Goal: Task Accomplishment & Management: Use online tool/utility

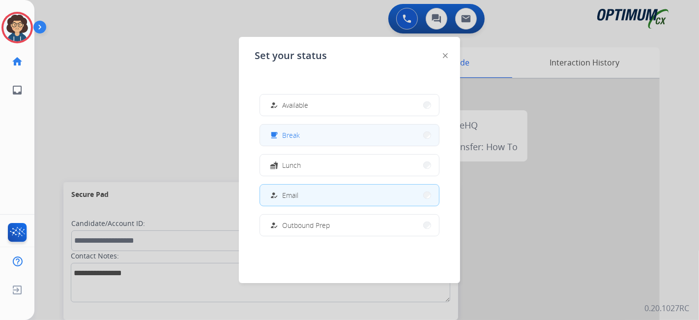
click at [320, 137] on button "free_breakfast Break" at bounding box center [349, 134] width 179 height 21
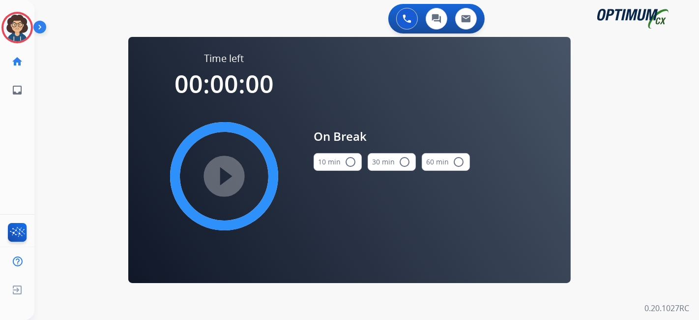
click at [325, 159] on button "10 min radio_button_unchecked" at bounding box center [338, 162] width 48 height 18
click at [227, 180] on mat-icon "play_circle_filled" at bounding box center [224, 176] width 12 height 12
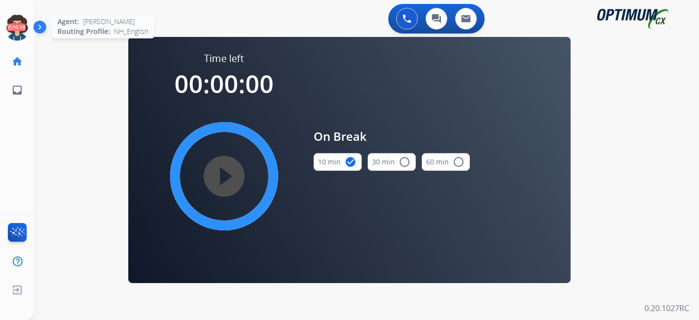
click at [23, 37] on icon at bounding box center [17, 28] width 32 height 32
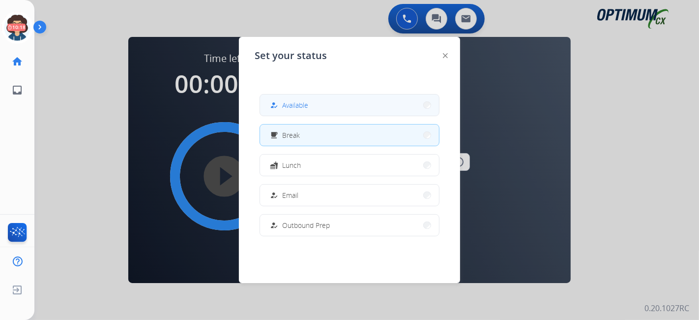
click at [342, 111] on button "how_to_reg Available" at bounding box center [349, 104] width 179 height 21
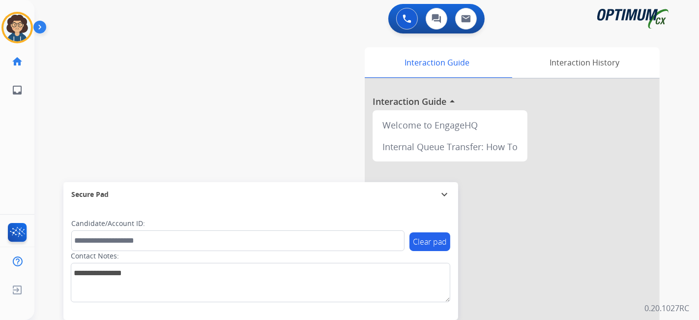
click at [197, 143] on div "swap_horiz Break voice bridge close_fullscreen Connect 3-Way Call merge_type Se…" at bounding box center [354, 240] width 641 height 410
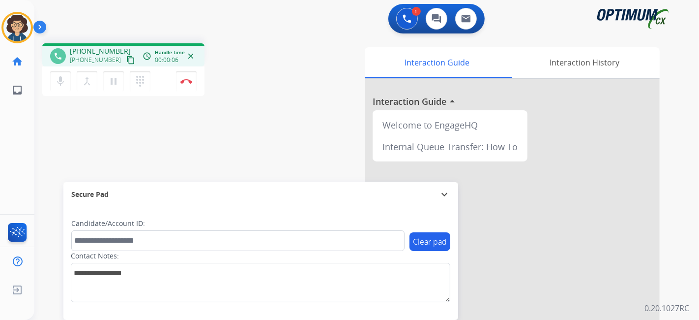
drag, startPoint x: 120, startPoint y: 60, endPoint x: 123, endPoint y: 55, distance: 6.4
click at [126, 58] on mat-icon "content_copy" at bounding box center [130, 60] width 9 height 9
click at [241, 140] on div "phone [PHONE_NUMBER] [PHONE_NUMBER] content_copy access_time Call metrics Queue…" at bounding box center [354, 240] width 641 height 410
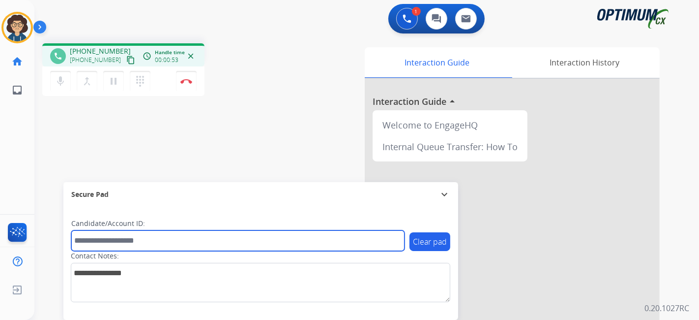
click at [178, 244] on input "text" at bounding box center [237, 240] width 333 height 21
paste input "*******"
type input "*******"
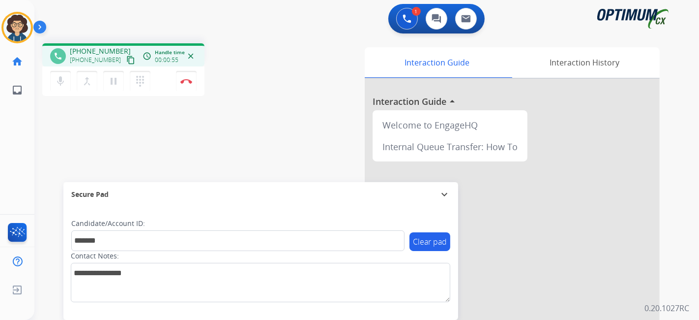
drag, startPoint x: 230, startPoint y: 171, endPoint x: 213, endPoint y: 15, distance: 156.7
click at [230, 158] on div "phone [PHONE_NUMBER] [PHONE_NUMBER] content_copy access_time Call metrics Queue…" at bounding box center [354, 240] width 641 height 410
click at [266, 99] on div "phone [PHONE_NUMBER] [PHONE_NUMBER] content_copy access_time Call metrics Queue…" at bounding box center [354, 240] width 641 height 410
click at [188, 82] on img at bounding box center [186, 81] width 12 height 5
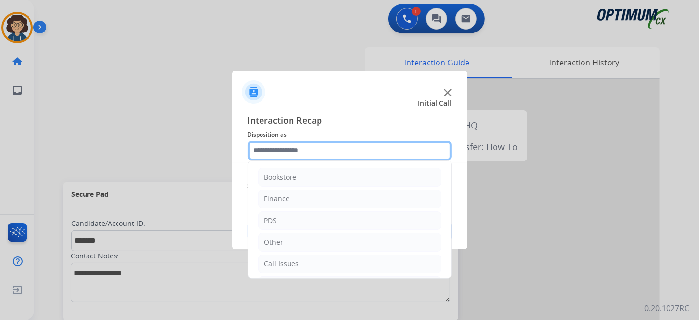
click at [339, 156] on input "text" at bounding box center [350, 151] width 204 height 20
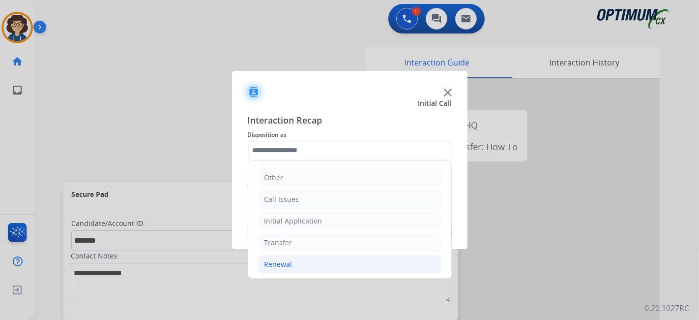
click at [319, 260] on li "Renewal" at bounding box center [349, 264] width 183 height 19
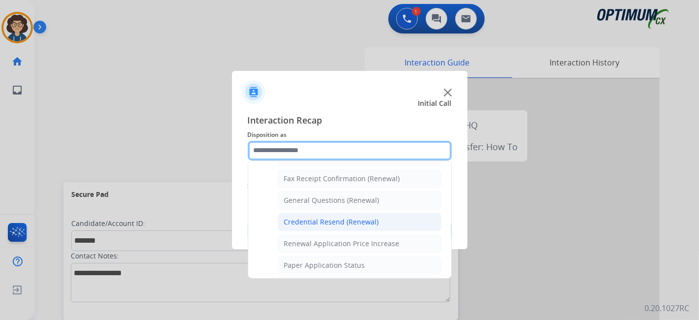
scroll to position [257, 0]
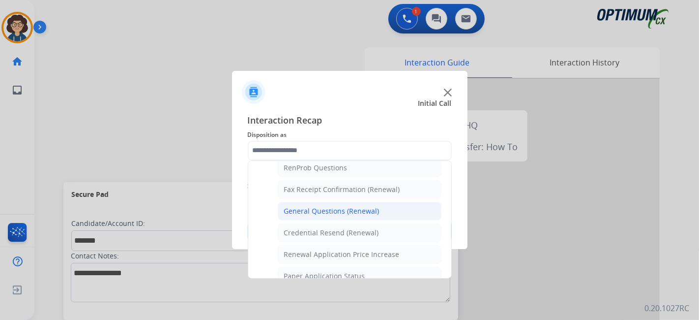
click at [384, 203] on li "General Questions (Renewal)" at bounding box center [360, 211] width 164 height 19
type input "**********"
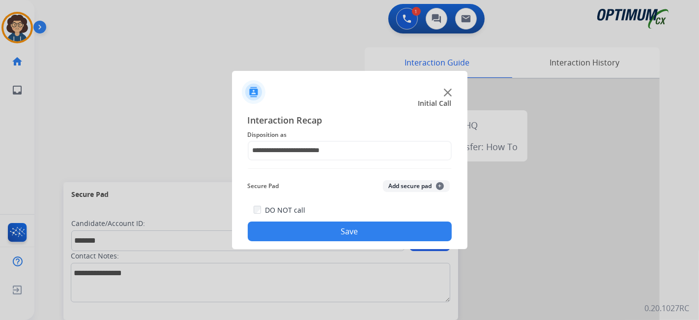
drag, startPoint x: 391, startPoint y: 196, endPoint x: 396, endPoint y: 191, distance: 6.6
click at [394, 193] on div "Secure Pad Add secure pad +" at bounding box center [350, 186] width 204 height 20
click at [397, 189] on button "Add secure pad +" at bounding box center [416, 186] width 67 height 12
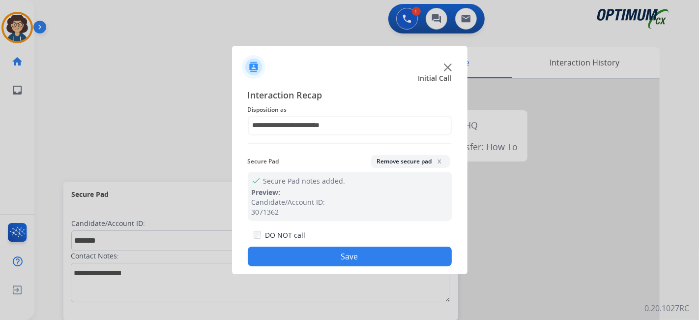
click at [358, 256] on button "Save" at bounding box center [350, 256] width 204 height 20
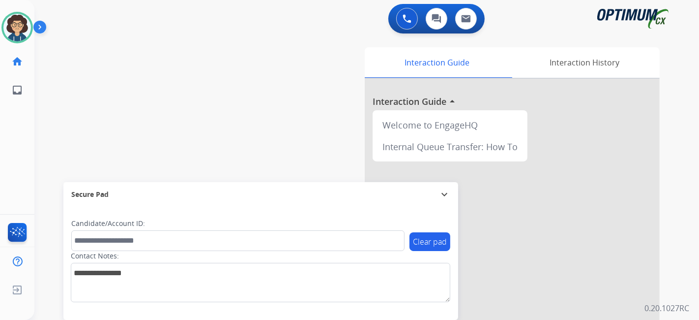
click at [698, 148] on div "0 Voice Interactions 0 Chat Interactions 0 Email Interactions swap_horiz Break …" at bounding box center [366, 160] width 665 height 320
click at [15, 21] on img at bounding box center [17, 28] width 28 height 28
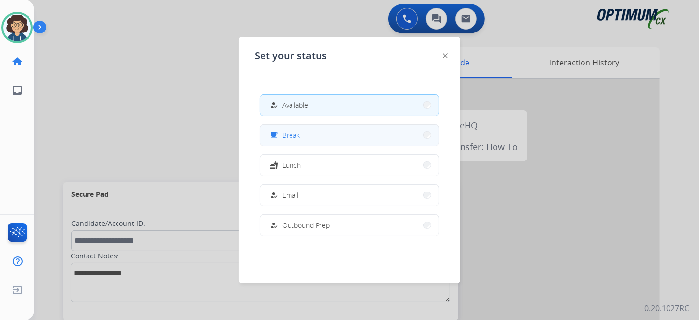
click at [321, 141] on button "free_breakfast Break" at bounding box center [349, 134] width 179 height 21
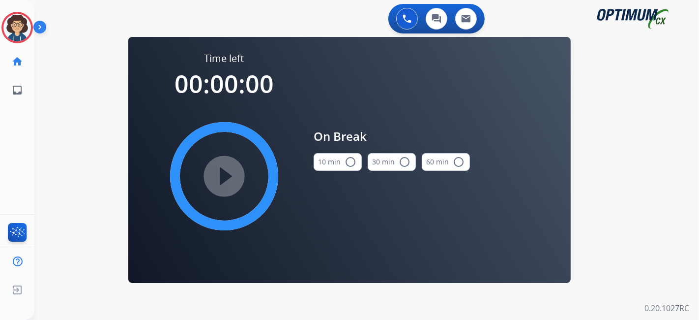
click at [0, 21] on div "[PERSON_NAME] Break Edit Avatar Agent: [PERSON_NAME] Profile: NH_English" at bounding box center [17, 27] width 34 height 31
click at [14, 23] on img at bounding box center [17, 28] width 28 height 28
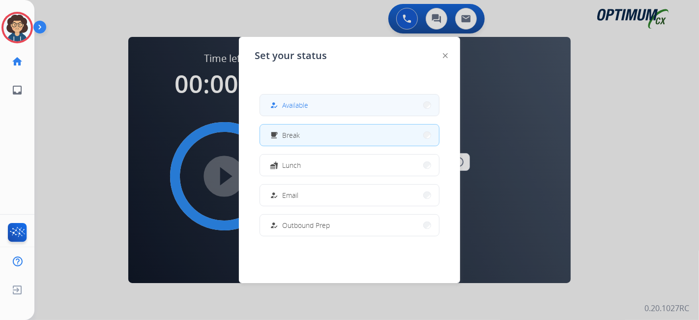
click at [278, 96] on button "how_to_reg Available" at bounding box center [349, 104] width 179 height 21
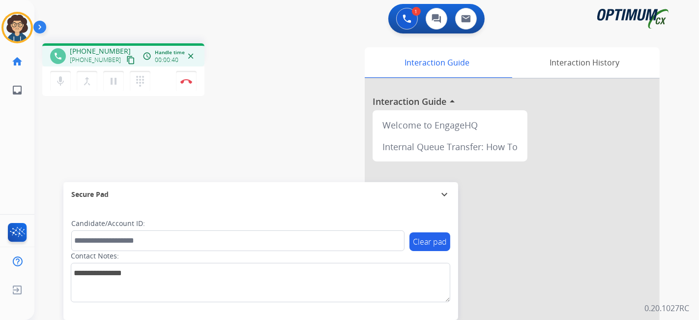
click at [126, 63] on mat-icon "content_copy" at bounding box center [130, 60] width 9 height 9
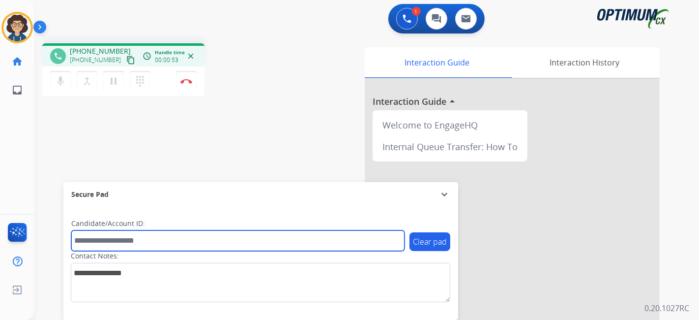
click at [141, 246] on input "text" at bounding box center [237, 240] width 333 height 21
paste input "*******"
type input "*******"
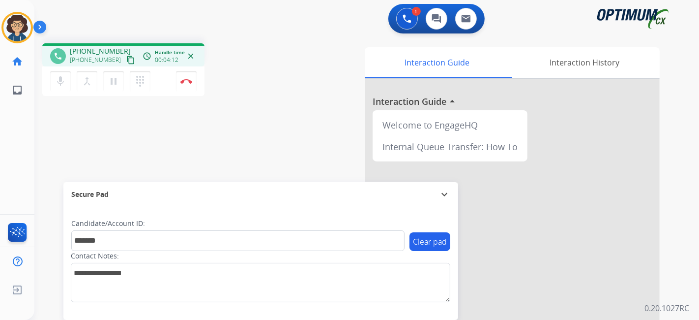
click at [227, 144] on div "phone [PHONE_NUMBER] [PHONE_NUMBER] content_copy access_time Call metrics Queue…" at bounding box center [354, 240] width 641 height 410
click at [188, 83] on img at bounding box center [186, 81] width 12 height 5
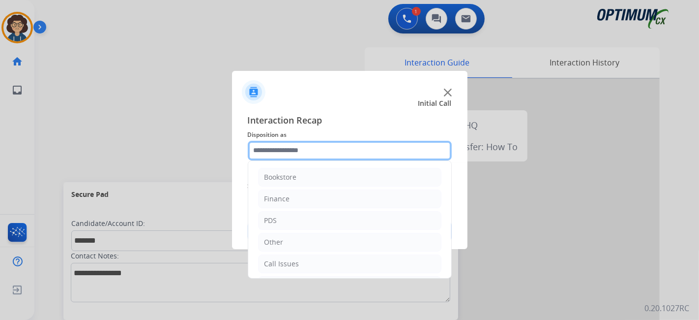
click at [349, 152] on input "text" at bounding box center [350, 151] width 204 height 20
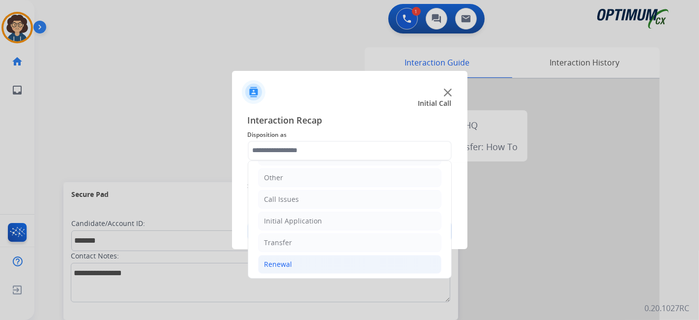
click at [324, 255] on li "Renewal" at bounding box center [349, 264] width 183 height 19
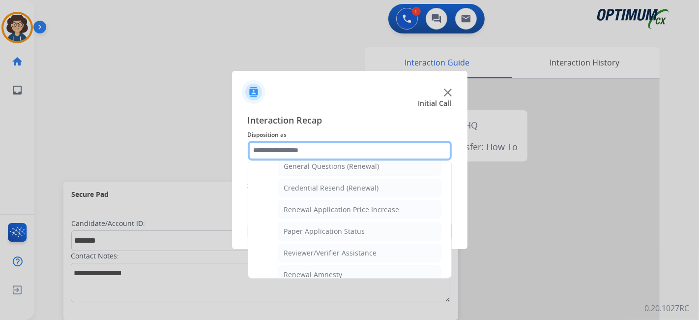
scroll to position [299, 0]
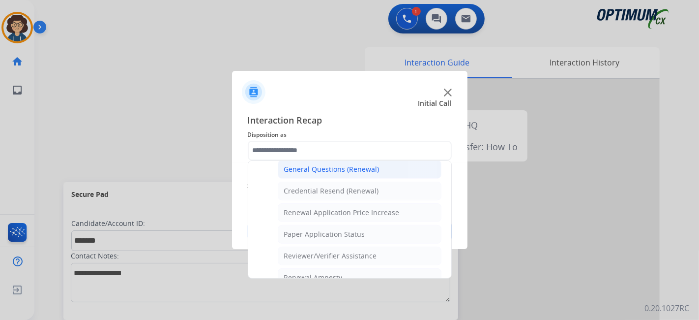
click at [369, 168] on div "General Questions (Renewal)" at bounding box center [331, 169] width 95 height 10
type input "**********"
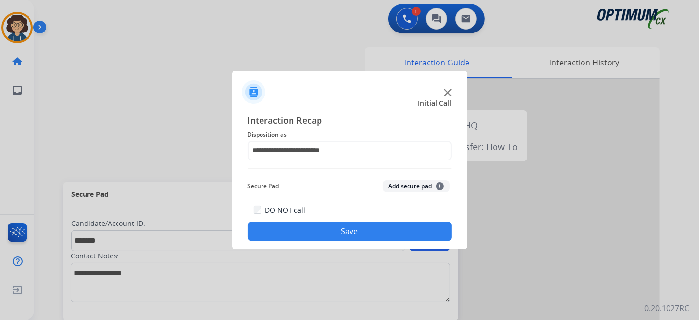
click at [418, 182] on button "Add secure pad +" at bounding box center [416, 186] width 67 height 12
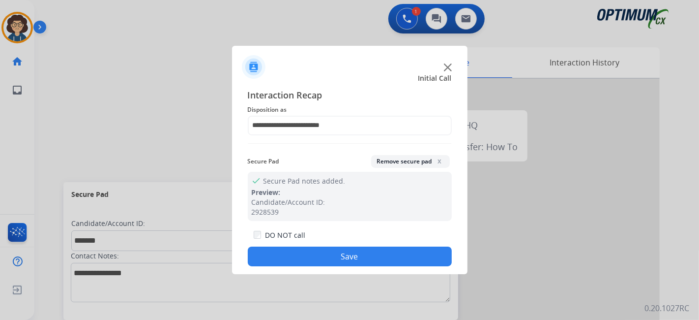
drag, startPoint x: 362, startPoint y: 258, endPoint x: 341, endPoint y: 219, distance: 43.8
click at [360, 257] on button "Save" at bounding box center [350, 256] width 204 height 20
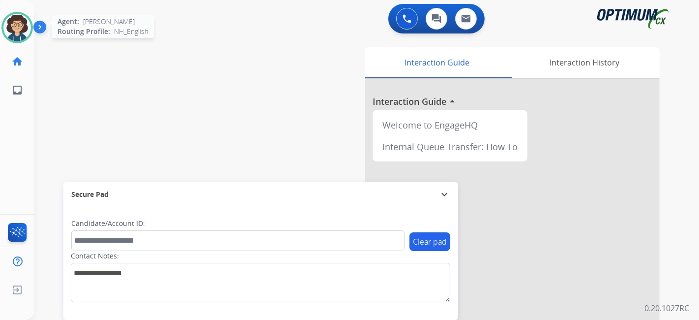
click at [25, 26] on img at bounding box center [17, 28] width 28 height 28
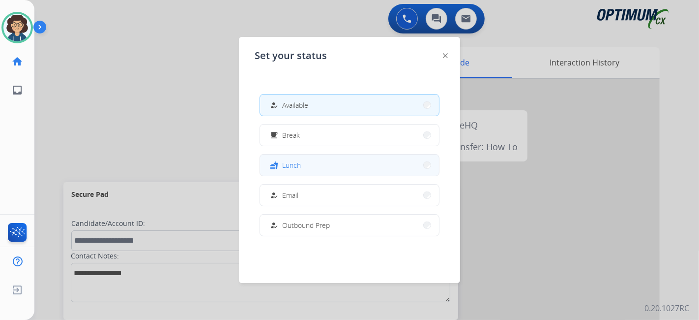
click at [323, 162] on button "fastfood Lunch" at bounding box center [349, 164] width 179 height 21
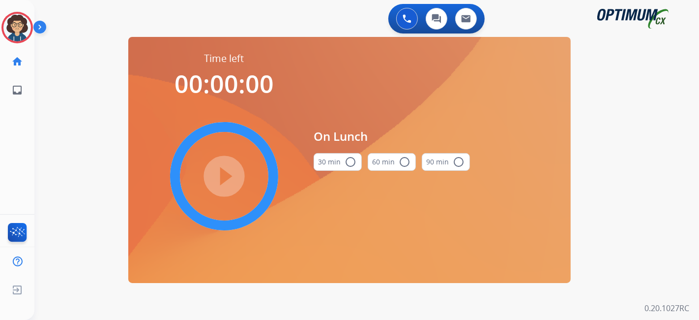
click at [345, 166] on mat-icon "radio_button_unchecked" at bounding box center [351, 162] width 12 height 12
click at [225, 170] on mat-icon "play_circle_filled" at bounding box center [224, 176] width 12 height 12
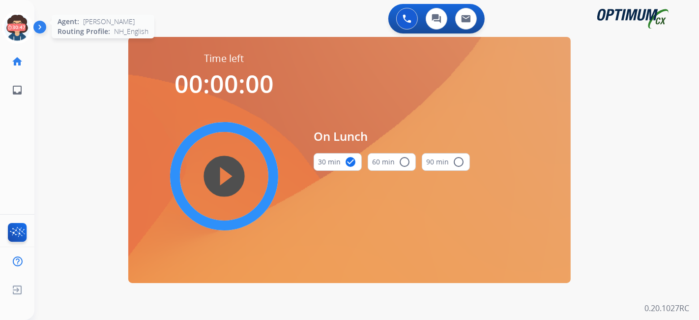
click at [14, 28] on icon at bounding box center [17, 28] width 32 height 32
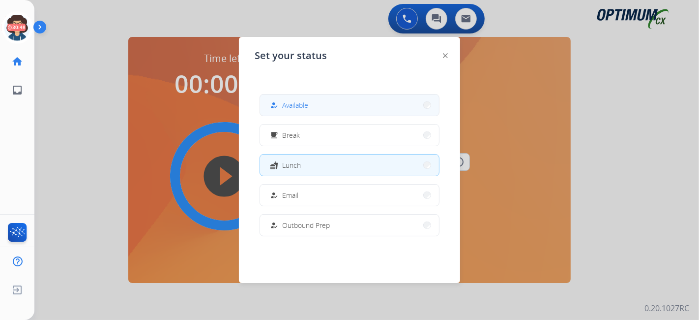
click at [397, 113] on button "how_to_reg Available" at bounding box center [349, 104] width 179 height 21
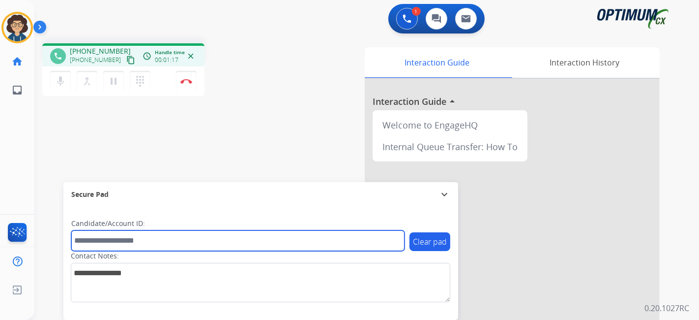
click at [133, 242] on input "text" at bounding box center [237, 240] width 333 height 21
paste input "*******"
type input "*******"
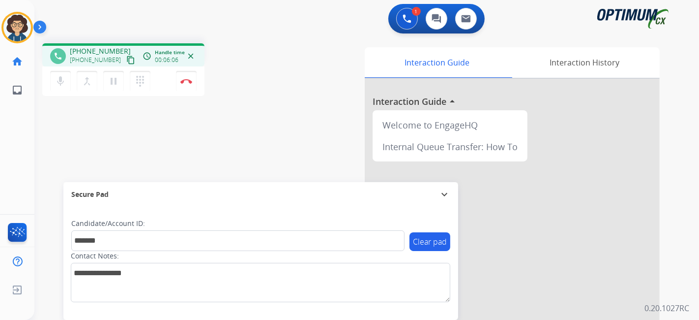
click at [66, 170] on div "phone [PHONE_NUMBER] [PHONE_NUMBER] content_copy access_time Call metrics Queue…" at bounding box center [354, 240] width 641 height 410
click at [194, 86] on button "Disconnect" at bounding box center [186, 81] width 21 height 21
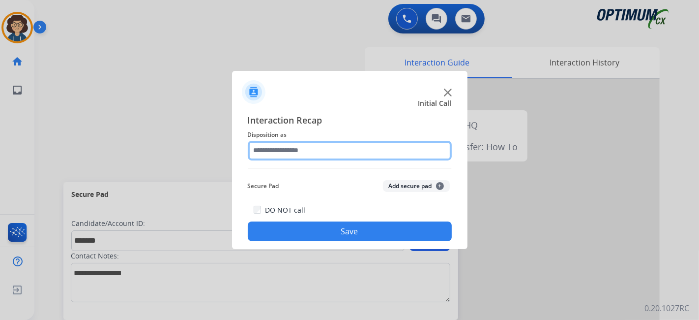
click at [412, 143] on input "text" at bounding box center [350, 151] width 204 height 20
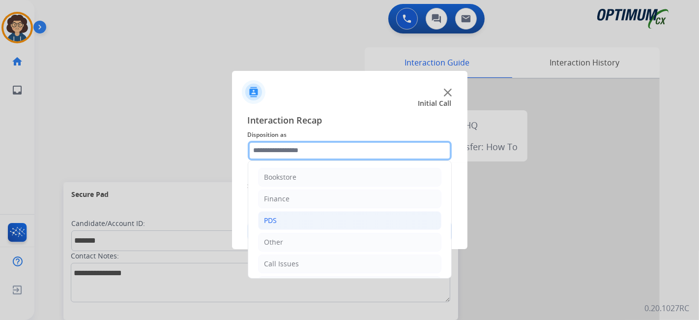
scroll to position [64, 0]
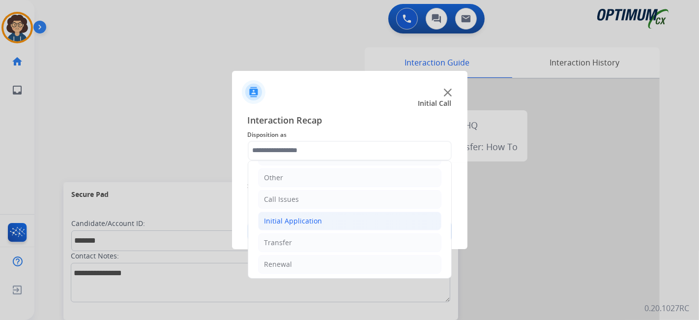
click at [352, 224] on li "Initial Application" at bounding box center [349, 220] width 183 height 19
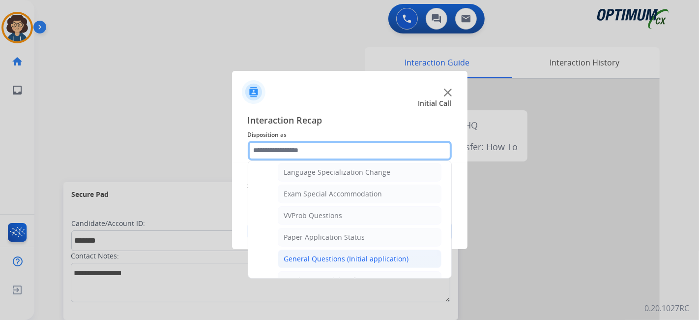
scroll to position [495, 0]
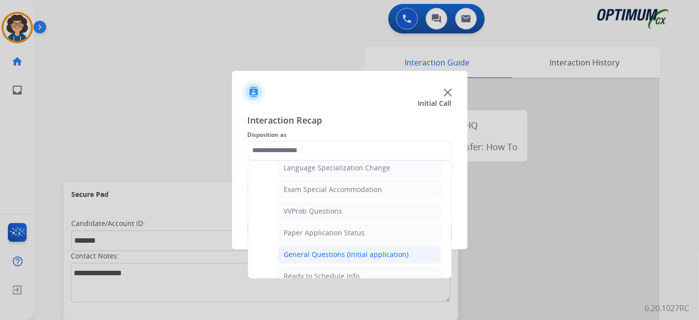
click at [390, 245] on li "General Questions (Initial application)" at bounding box center [360, 254] width 164 height 19
type input "**********"
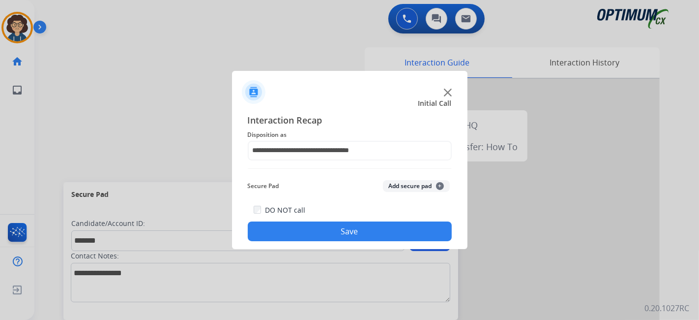
click at [413, 183] on button "Add secure pad +" at bounding box center [416, 186] width 67 height 12
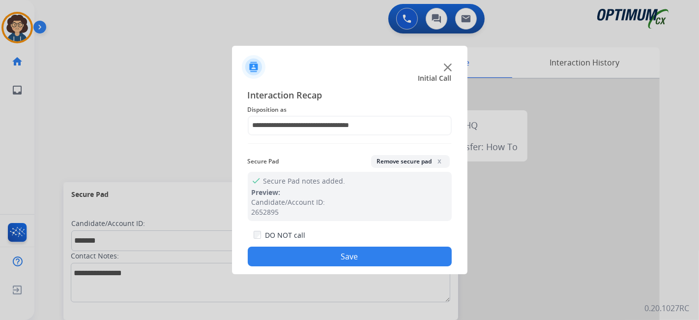
click at [366, 261] on button "Save" at bounding box center [350, 256] width 204 height 20
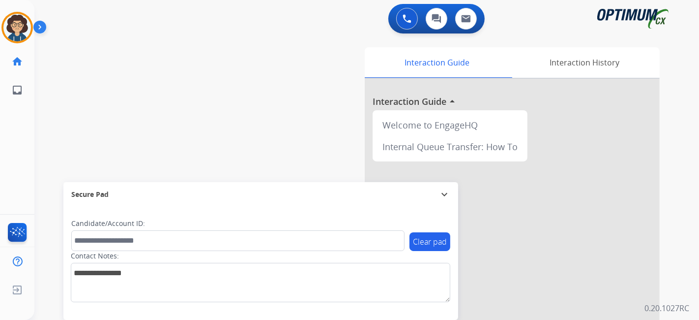
drag, startPoint x: 85, startPoint y: 121, endPoint x: 159, endPoint y: 7, distance: 135.4
click at [85, 120] on div "swap_horiz Break voice bridge close_fullscreen Connect 3-Way Call merge_type Se…" at bounding box center [354, 240] width 641 height 410
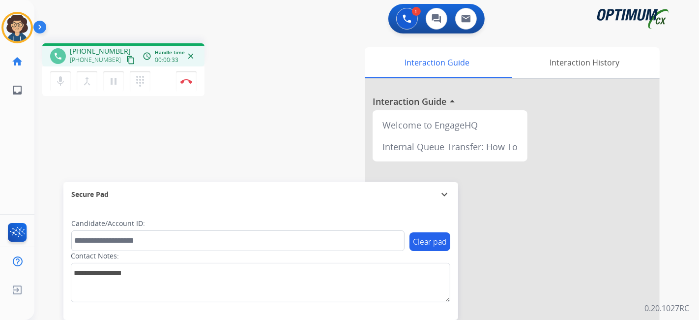
click at [126, 61] on mat-icon "content_copy" at bounding box center [130, 60] width 9 height 9
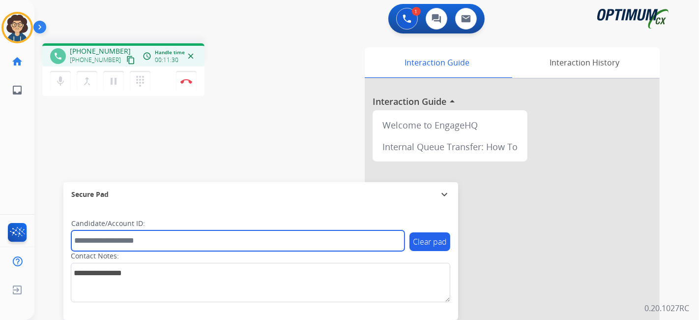
click at [203, 232] on input "text" at bounding box center [237, 240] width 333 height 21
paste input "*******"
type input "*******"
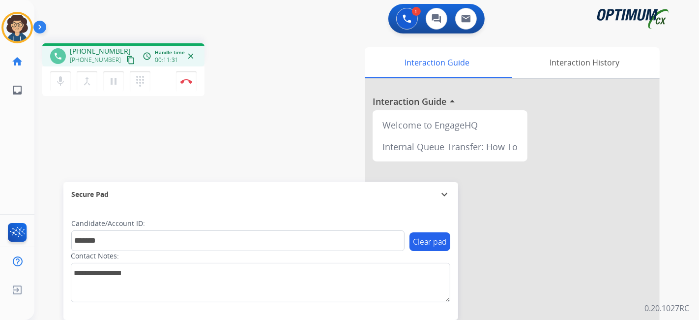
click at [238, 141] on div "phone [PHONE_NUMBER] [PHONE_NUMBER] content_copy access_time Call metrics Queue…" at bounding box center [354, 240] width 641 height 410
click at [193, 79] on button "Disconnect" at bounding box center [186, 81] width 21 height 21
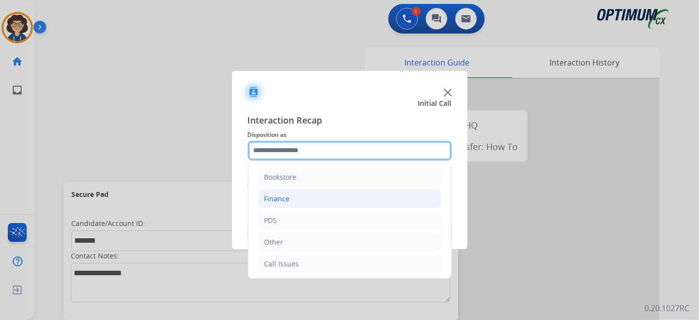
drag, startPoint x: 394, startPoint y: 155, endPoint x: 371, endPoint y: 193, distance: 43.9
click at [394, 155] on input "text" at bounding box center [350, 151] width 204 height 20
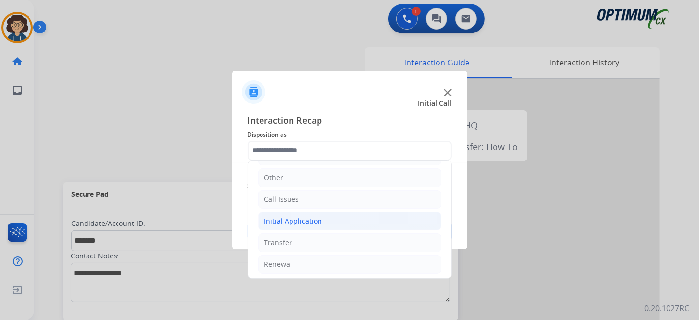
click at [343, 224] on li "Initial Application" at bounding box center [349, 220] width 183 height 19
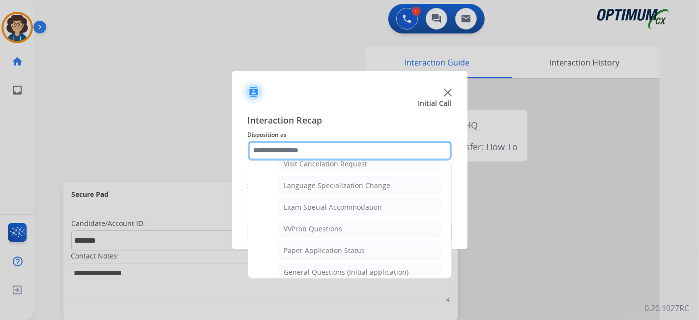
scroll to position [482, 0]
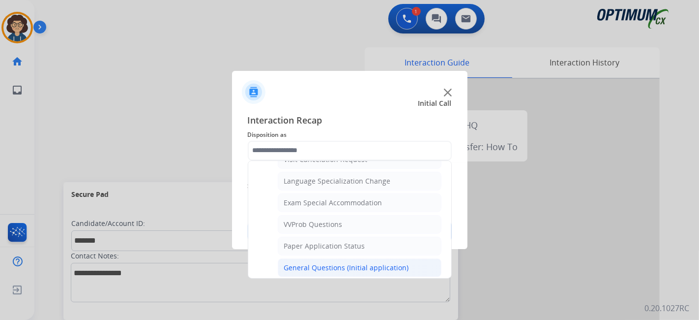
click at [369, 262] on div "General Questions (Initial application)" at bounding box center [346, 267] width 125 height 10
type input "**********"
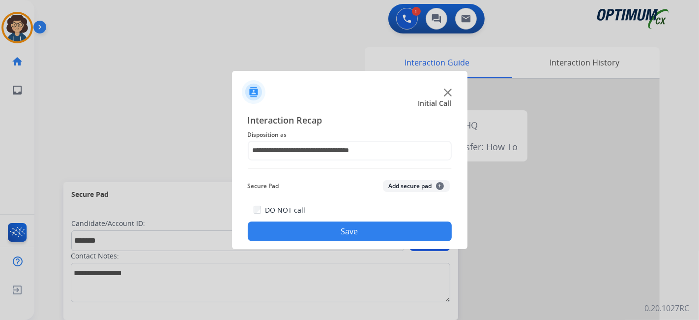
click at [422, 183] on button "Add secure pad +" at bounding box center [416, 186] width 67 height 12
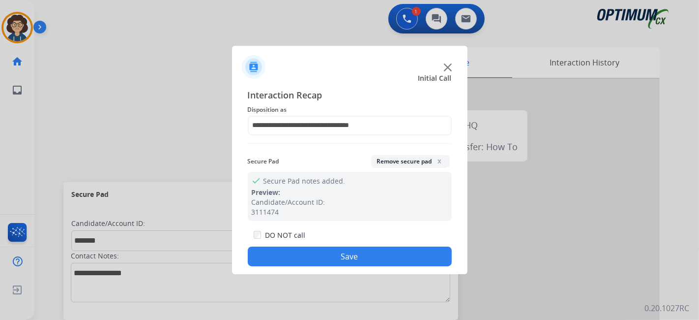
drag, startPoint x: 327, startPoint y: 288, endPoint x: 327, endPoint y: 282, distance: 6.4
click at [327, 286] on div at bounding box center [349, 160] width 699 height 320
click at [331, 256] on button "Save" at bounding box center [350, 256] width 204 height 20
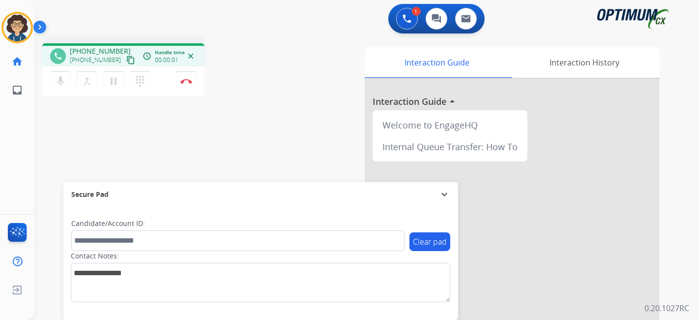
click at [126, 61] on mat-icon "content_copy" at bounding box center [130, 60] width 9 height 9
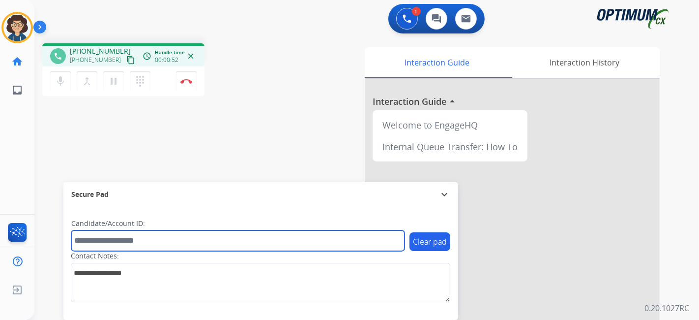
click at [195, 234] on input "text" at bounding box center [237, 240] width 333 height 21
paste input "*******"
type input "*******"
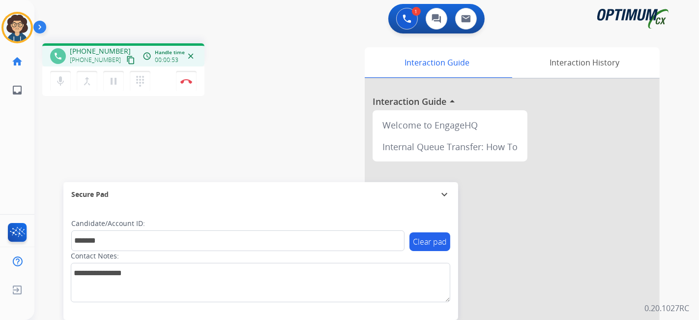
click at [274, 157] on div "phone [PHONE_NUMBER] [PHONE_NUMBER] content_copy access_time Call metrics Queue…" at bounding box center [354, 240] width 641 height 410
click at [148, 133] on div "phone [PHONE_NUMBER] [PHONE_NUMBER] content_copy access_time Call metrics Queue…" at bounding box center [354, 240] width 641 height 410
click at [115, 79] on mat-icon "pause" at bounding box center [114, 81] width 12 height 12
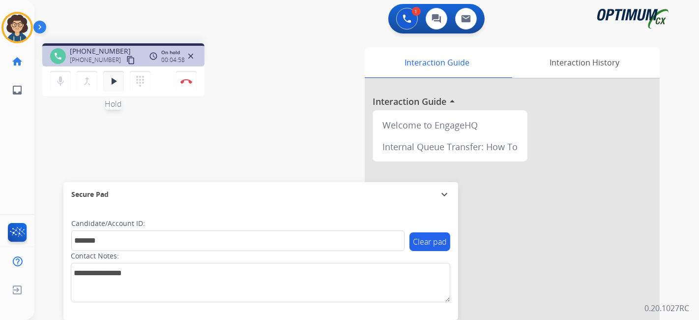
click at [116, 81] on mat-icon "play_arrow" at bounding box center [114, 81] width 12 height 12
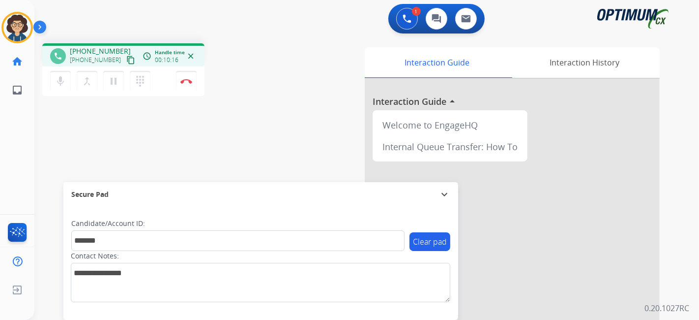
click at [285, 57] on div "phone [PHONE_NUMBER] [PHONE_NUMBER] content_copy access_time Call metrics Queue…" at bounding box center [165, 71] width 247 height 56
click at [187, 82] on img at bounding box center [186, 81] width 12 height 5
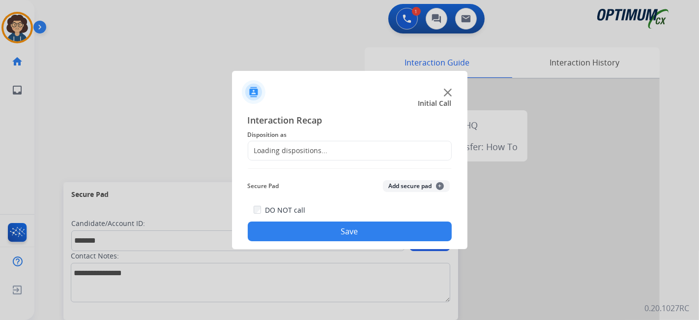
click at [350, 159] on div "Loading dispositions..." at bounding box center [350, 151] width 204 height 20
click at [350, 147] on div "Loading dispositions..." at bounding box center [350, 151] width 204 height 20
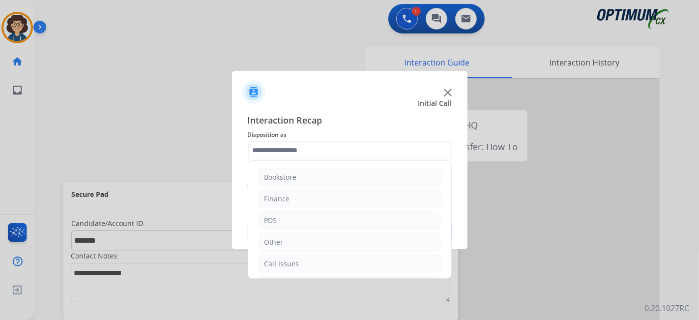
click at [352, 149] on input "text" at bounding box center [350, 151] width 204 height 20
click at [334, 222] on li "Initial Application" at bounding box center [349, 220] width 183 height 19
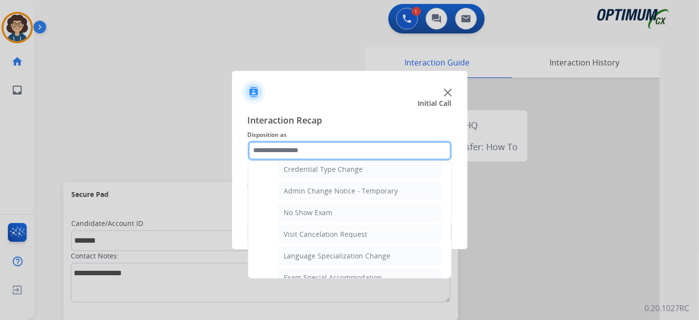
scroll to position [410, 0]
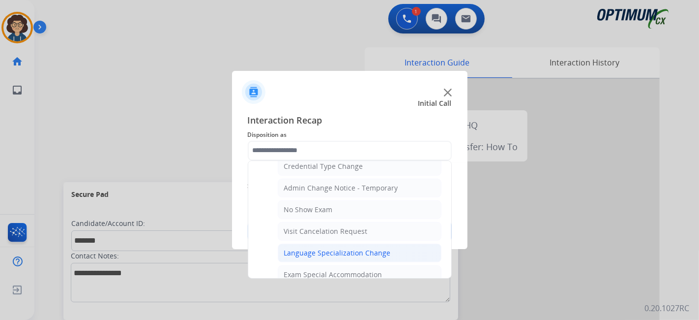
click at [405, 243] on li "Language Specialization Change" at bounding box center [360, 252] width 164 height 19
type input "**********"
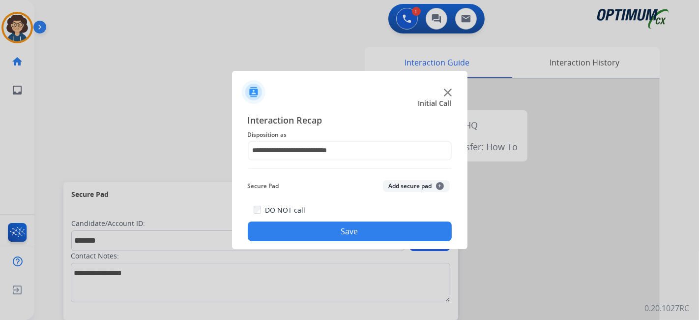
click at [417, 187] on button "Add secure pad +" at bounding box center [416, 186] width 67 height 12
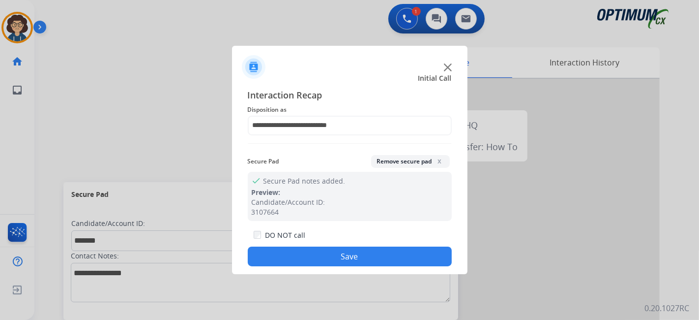
click at [369, 273] on div "**********" at bounding box center [349, 177] width 235 height 194
click at [368, 257] on button "Save" at bounding box center [350, 256] width 204 height 20
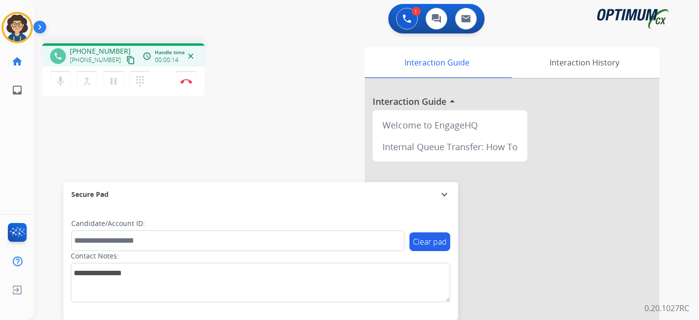
click at [126, 61] on mat-icon "content_copy" at bounding box center [130, 60] width 9 height 9
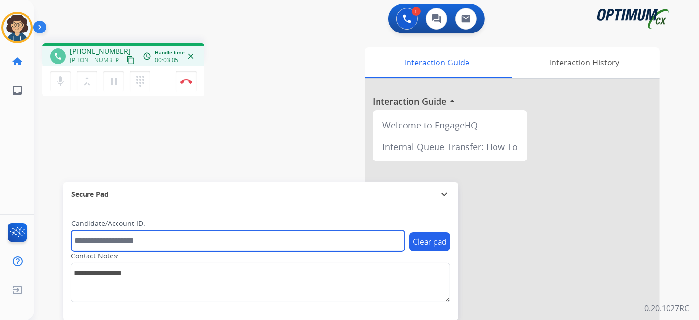
click at [191, 239] on input "text" at bounding box center [237, 240] width 333 height 21
paste input "*******"
type input "*******"
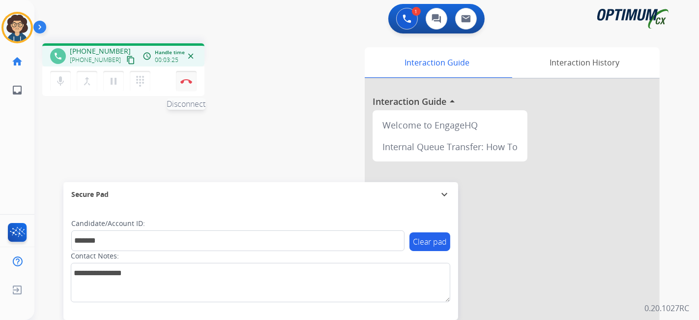
click at [187, 79] on img at bounding box center [186, 81] width 12 height 5
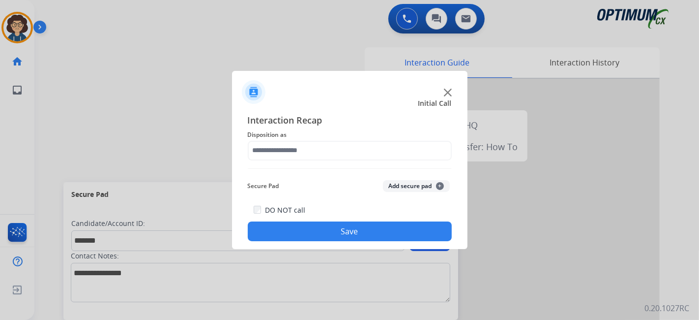
drag, startPoint x: 353, startPoint y: 136, endPoint x: 351, endPoint y: 144, distance: 7.8
click at [352, 140] on div "Interaction Recap Disposition as Secure Pad Add secure pad + DO NOT call Save" at bounding box center [350, 177] width 204 height 128
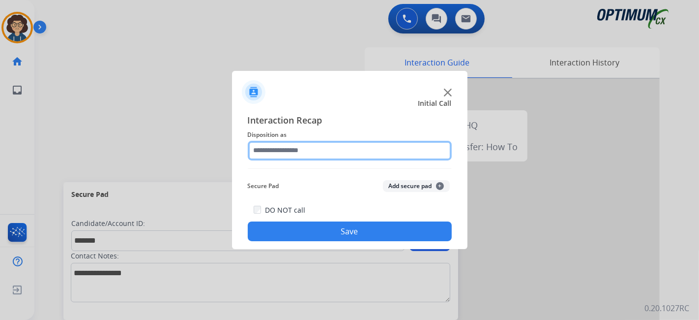
click at [347, 156] on input "text" at bounding box center [350, 151] width 204 height 20
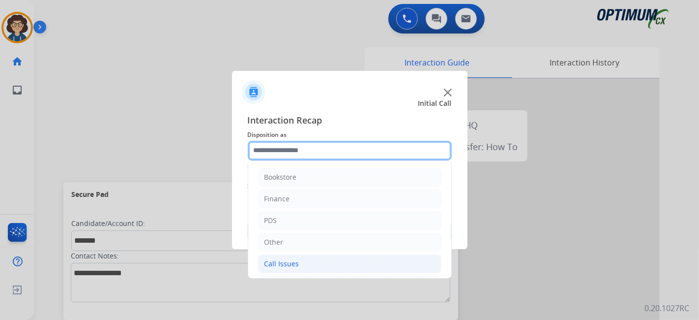
scroll to position [64, 0]
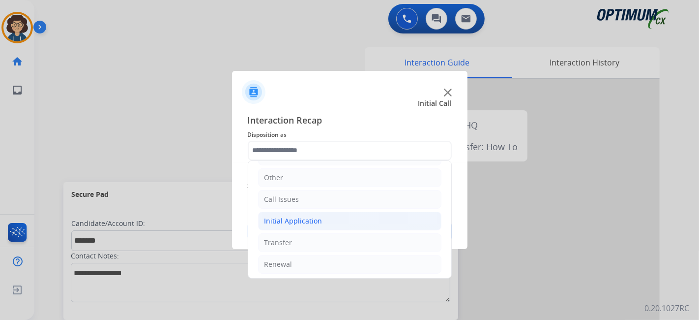
click at [340, 215] on li "Initial Application" at bounding box center [349, 220] width 183 height 19
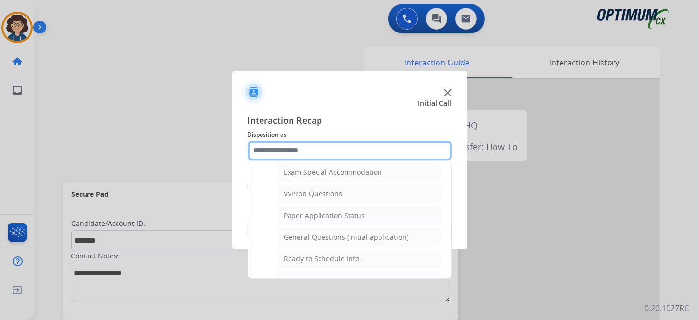
scroll to position [515, 0]
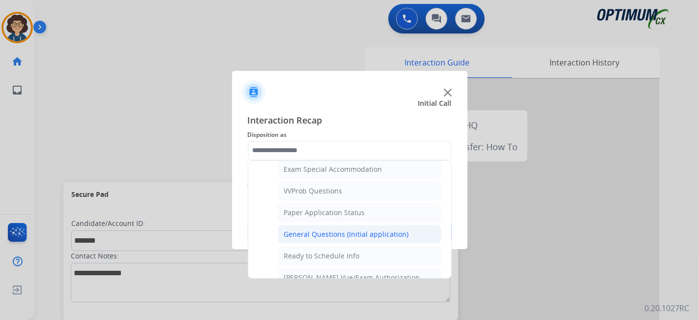
click at [396, 232] on li "General Questions (Initial application)" at bounding box center [360, 234] width 164 height 19
type input "**********"
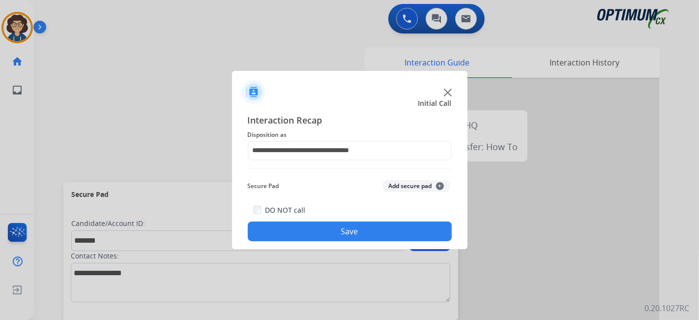
click at [415, 193] on div "Secure Pad Add secure pad +" at bounding box center [350, 186] width 204 height 20
click at [415, 184] on button "Add secure pad +" at bounding box center [416, 186] width 67 height 12
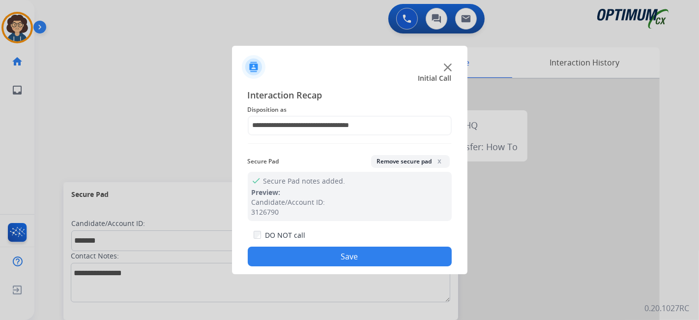
click at [382, 249] on button "Save" at bounding box center [350, 256] width 204 height 20
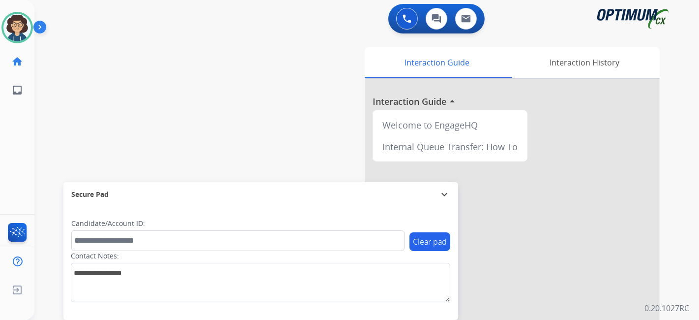
click at [268, 128] on div "swap_horiz Break voice bridge close_fullscreen Connect 3-Way Call merge_type Se…" at bounding box center [354, 240] width 641 height 410
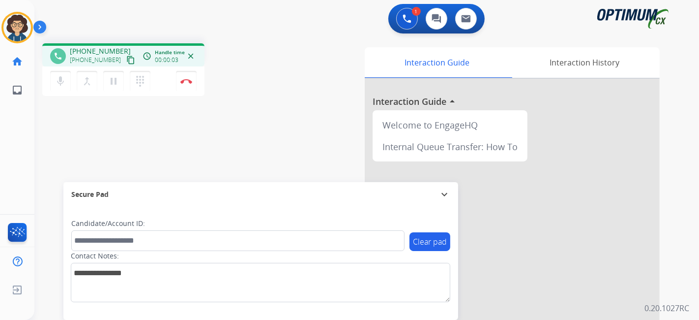
drag, startPoint x: 119, startPoint y: 61, endPoint x: 157, endPoint y: 1, distance: 70.5
click at [126, 61] on mat-icon "content_copy" at bounding box center [130, 60] width 9 height 9
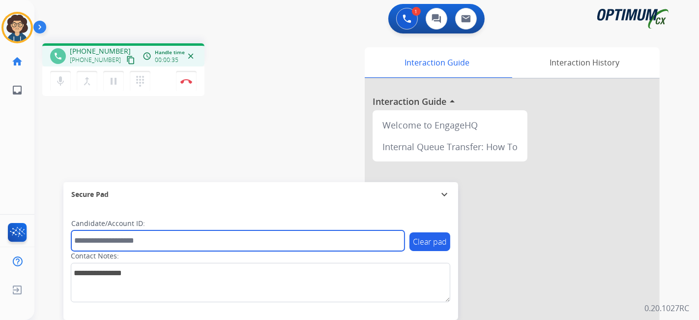
drag, startPoint x: 191, startPoint y: 241, endPoint x: 213, endPoint y: 260, distance: 28.6
click at [191, 242] on input "text" at bounding box center [237, 240] width 333 height 21
paste input "*******"
type input "*******"
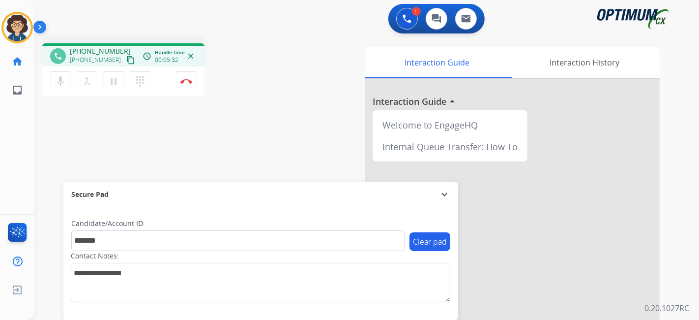
click at [230, 156] on div "phone [PHONE_NUMBER] [PHONE_NUMBER] content_copy access_time Call metrics Queue…" at bounding box center [354, 240] width 641 height 410
click at [698, 173] on div "1 Voice Interactions 0 Chat Interactions 0 Email Interactions phone [PHONE_NUMB…" at bounding box center [366, 160] width 665 height 320
click at [321, 102] on div "Interaction Guide Interaction History Interaction Guide arrow_drop_up Welcome t…" at bounding box center [476, 246] width 366 height 398
click at [191, 81] on img at bounding box center [186, 81] width 12 height 5
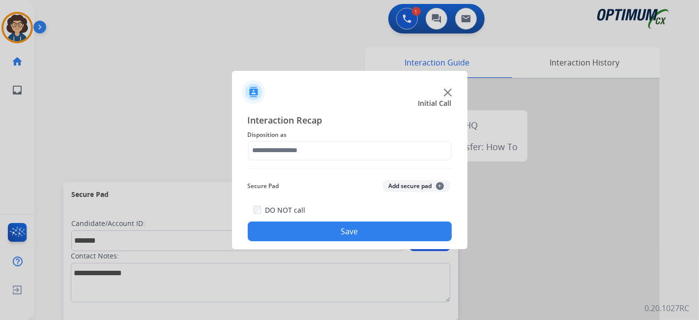
click at [349, 160] on div "Interaction Recap Disposition as Secure Pad Add secure pad + DO NOT call Save" at bounding box center [350, 177] width 204 height 128
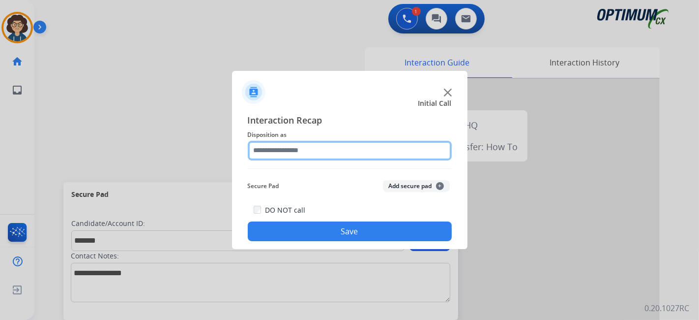
click at [351, 153] on input "text" at bounding box center [350, 151] width 204 height 20
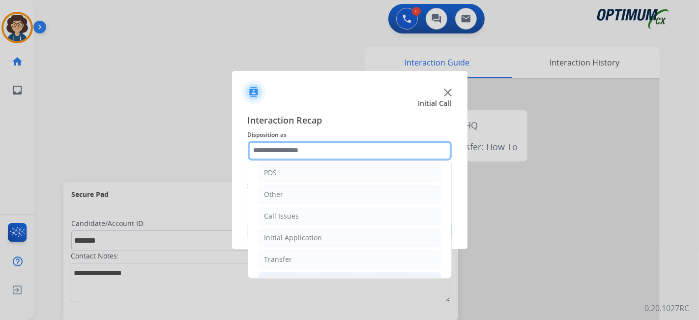
scroll to position [64, 0]
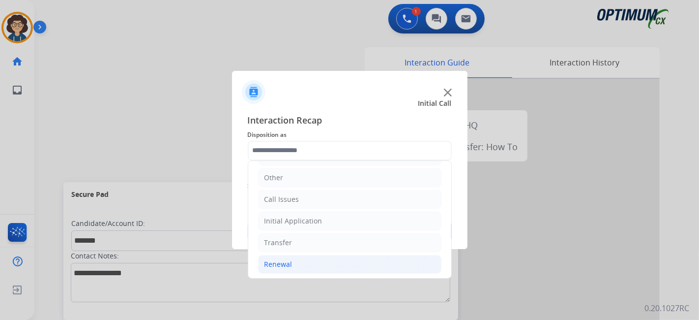
click at [312, 260] on li "Renewal" at bounding box center [349, 264] width 183 height 19
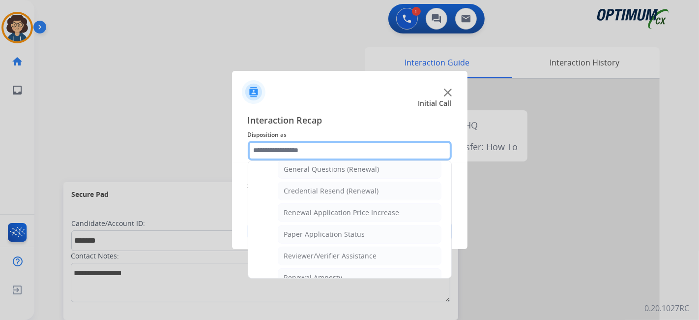
scroll to position [282, 0]
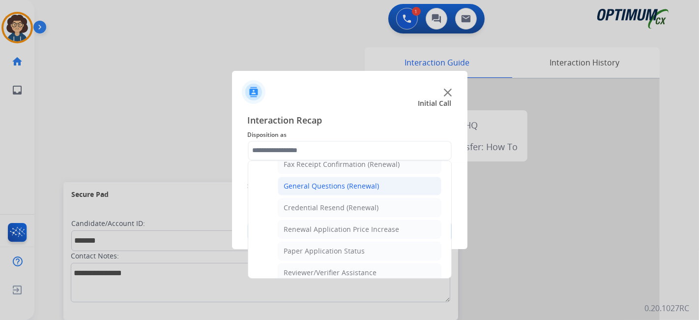
click at [402, 189] on li "General Questions (Renewal)" at bounding box center [360, 185] width 164 height 19
type input "**********"
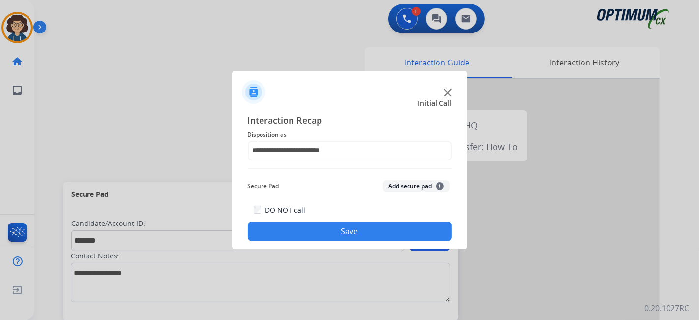
click at [405, 184] on button "Add secure pad +" at bounding box center [416, 186] width 67 height 12
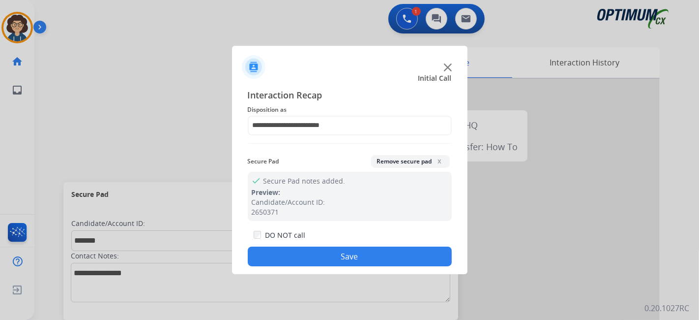
click at [375, 252] on button "Save" at bounding box center [350, 256] width 204 height 20
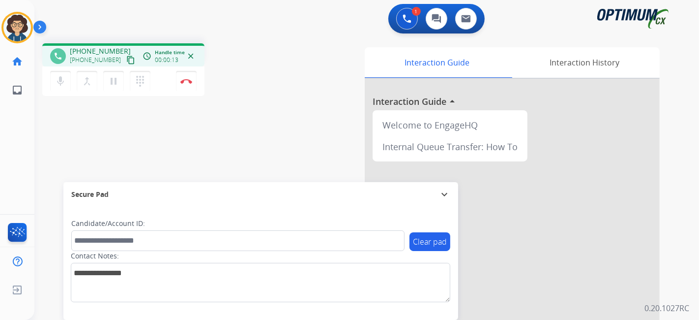
click at [126, 60] on mat-icon "content_copy" at bounding box center [130, 60] width 9 height 9
click at [272, 104] on div "phone [PHONE_NUMBER] [PHONE_NUMBER] content_copy access_time Call metrics Queue…" at bounding box center [354, 240] width 641 height 410
click at [192, 82] on button "Disconnect" at bounding box center [186, 81] width 21 height 21
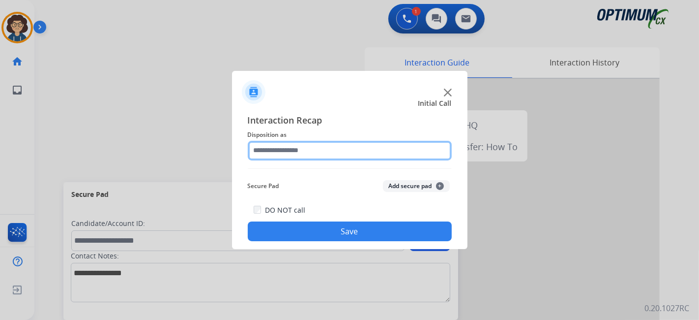
click at [357, 144] on input "text" at bounding box center [350, 151] width 204 height 20
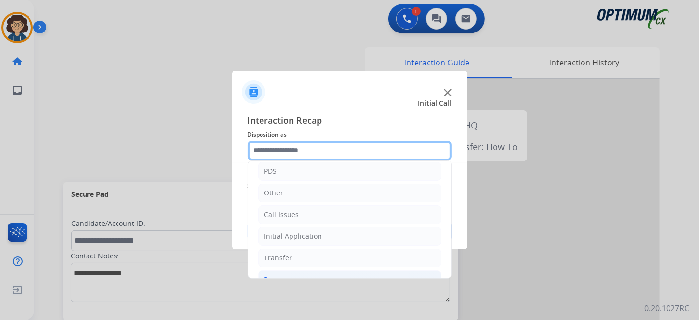
scroll to position [64, 0]
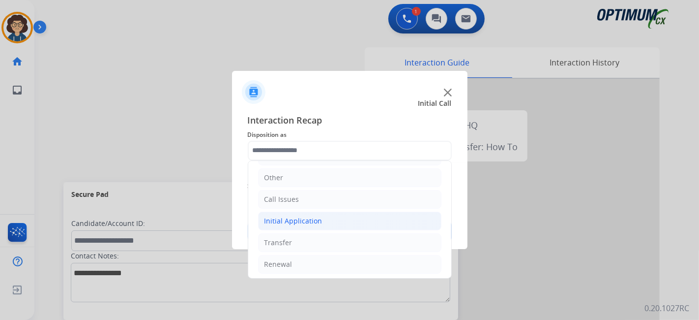
drag, startPoint x: 345, startPoint y: 220, endPoint x: 370, endPoint y: 220, distance: 24.6
click at [348, 220] on li "Initial Application" at bounding box center [349, 220] width 183 height 19
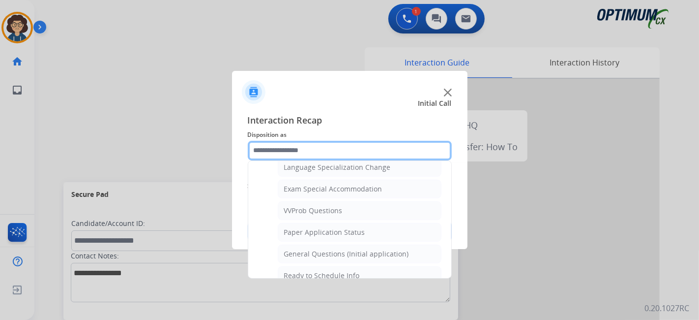
scroll to position [499, 0]
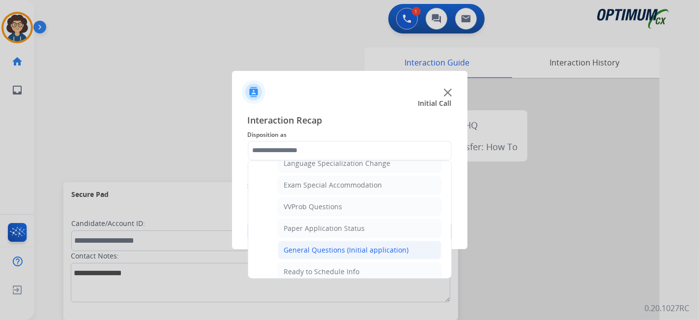
click at [390, 245] on div "General Questions (Initial application)" at bounding box center [346, 250] width 125 height 10
type input "**********"
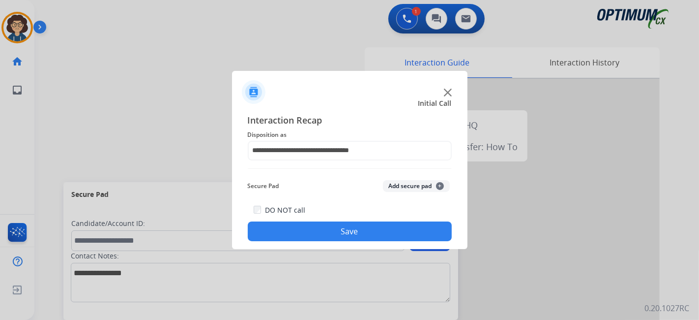
click at [403, 228] on button "Save" at bounding box center [350, 231] width 204 height 20
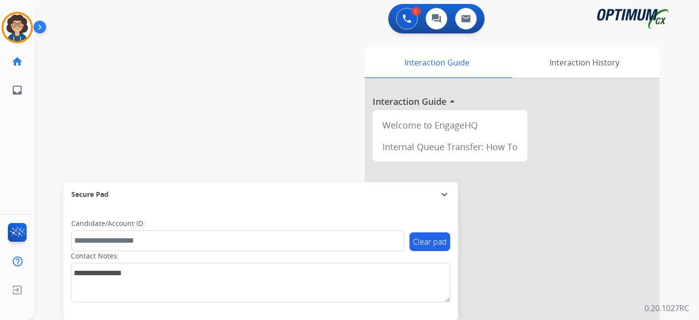
click at [279, 97] on div "swap_horiz Break voice bridge close_fullscreen Connect 3-Way Call merge_type Se…" at bounding box center [354, 240] width 641 height 410
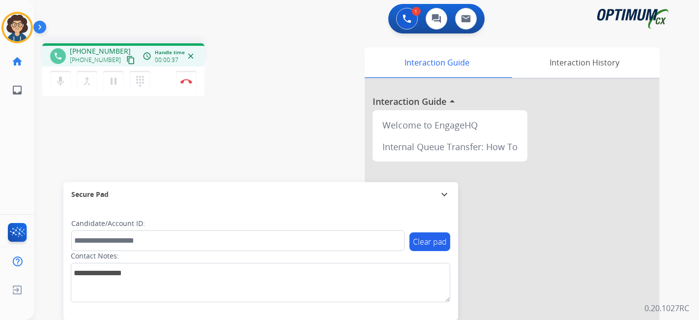
click at [125, 59] on button "content_copy" at bounding box center [131, 60] width 12 height 12
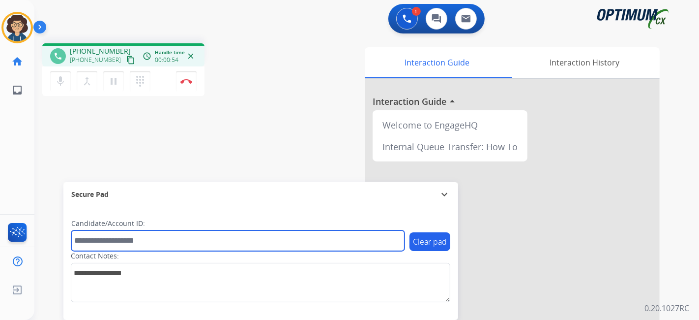
click at [169, 245] on input "text" at bounding box center [237, 240] width 333 height 21
paste input "*******"
type input "*******"
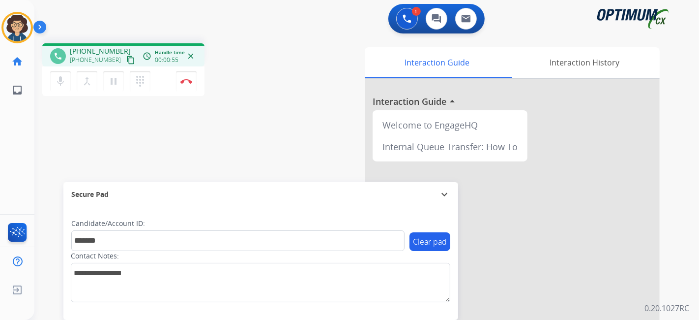
drag, startPoint x: 254, startPoint y: 94, endPoint x: 246, endPoint y: 85, distance: 11.8
click at [254, 94] on div "phone [PHONE_NUMBER] [PHONE_NUMBER] content_copy access_time Call metrics Queue…" at bounding box center [165, 71] width 247 height 56
click at [192, 86] on button "Disconnect" at bounding box center [186, 81] width 21 height 21
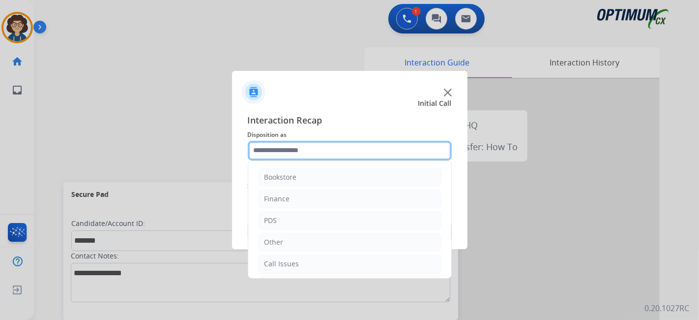
click at [367, 153] on input "text" at bounding box center [350, 151] width 204 height 20
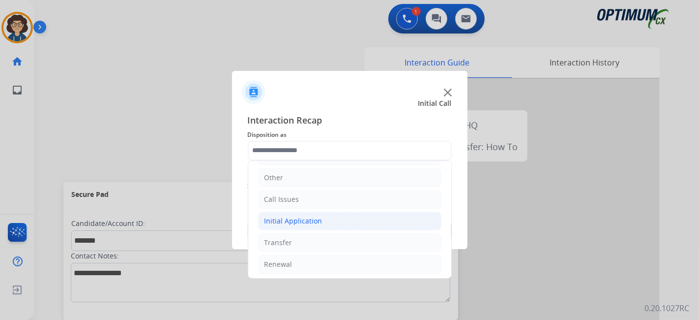
click at [345, 222] on li "Initial Application" at bounding box center [349, 220] width 183 height 19
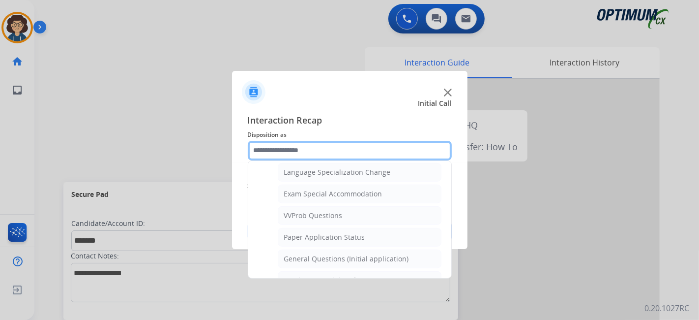
scroll to position [484, 0]
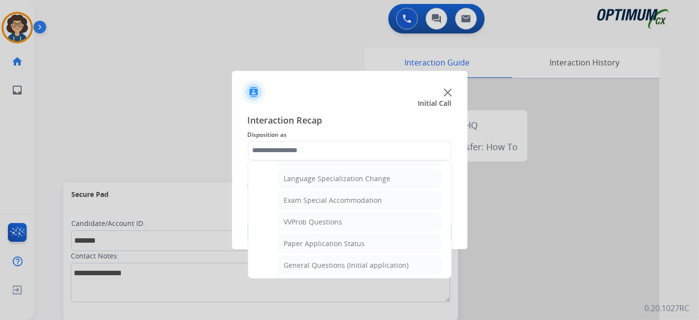
drag, startPoint x: 367, startPoint y: 259, endPoint x: 374, endPoint y: 254, distance: 8.1
click at [368, 260] on div "General Questions (Initial application)" at bounding box center [346, 265] width 125 height 10
type input "**********"
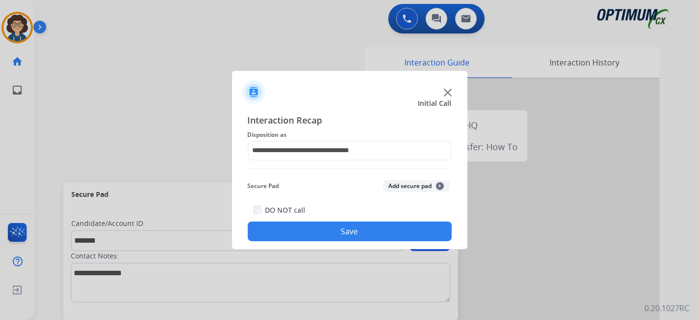
click at [404, 189] on button "Add secure pad +" at bounding box center [416, 186] width 67 height 12
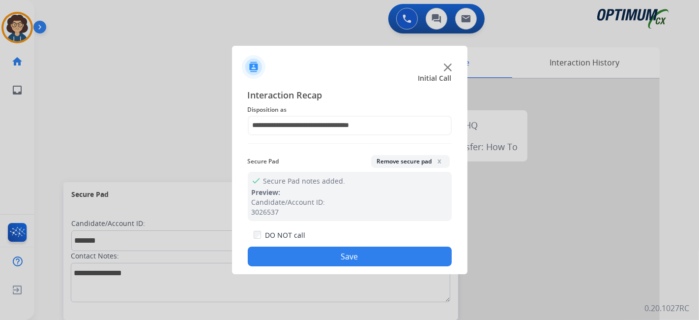
click at [371, 256] on button "Save" at bounding box center [350, 256] width 204 height 20
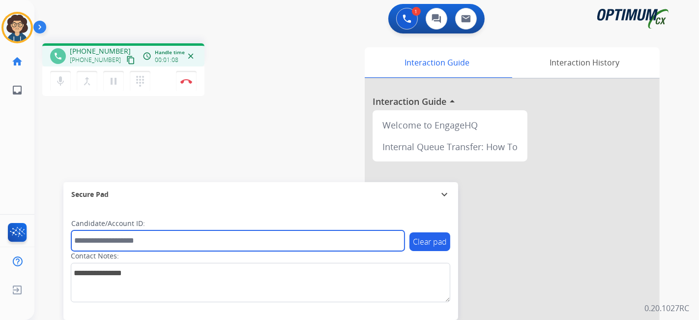
click at [150, 243] on input "text" at bounding box center [237, 240] width 333 height 21
paste input "*******"
type input "*******"
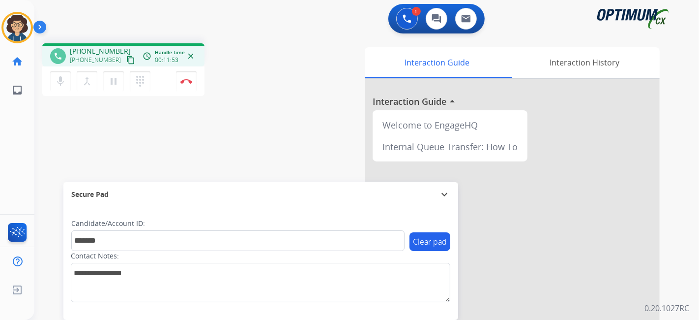
click at [272, 59] on div "phone [PHONE_NUMBER] [PHONE_NUMBER] content_copy access_time Call metrics Queue…" at bounding box center [165, 71] width 247 height 56
click at [192, 84] on button "Disconnect" at bounding box center [186, 81] width 21 height 21
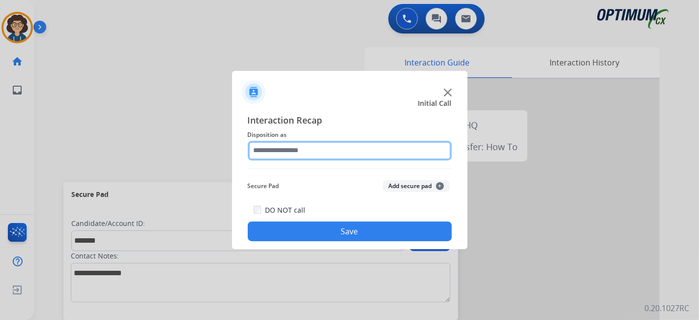
click at [360, 150] on input "text" at bounding box center [350, 151] width 204 height 20
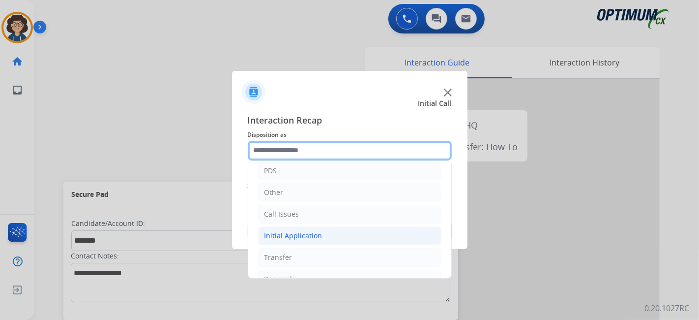
scroll to position [64, 0]
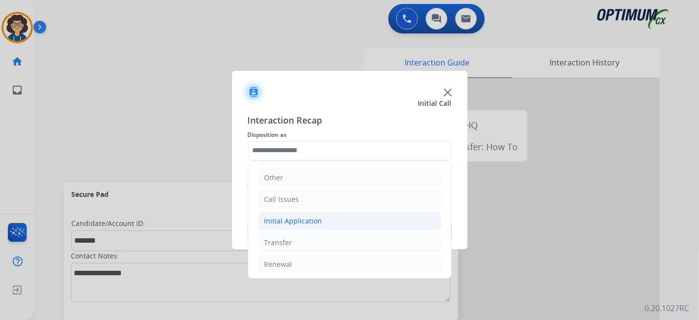
click at [345, 222] on li "Initial Application" at bounding box center [349, 220] width 183 height 19
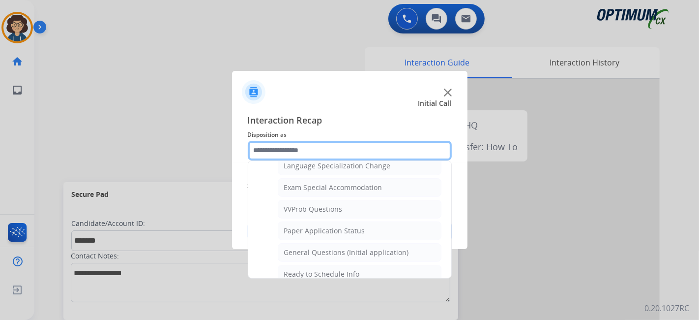
scroll to position [517, 0]
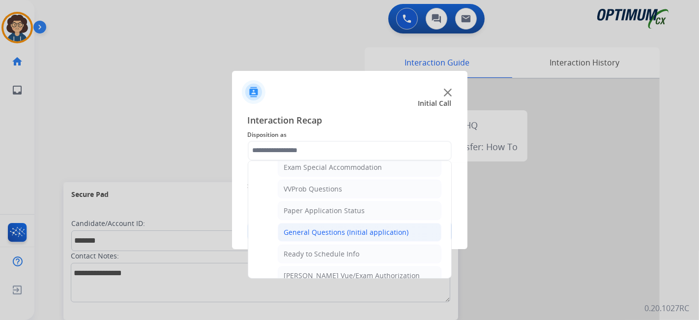
click at [390, 227] on div "General Questions (Initial application)" at bounding box center [346, 232] width 125 height 10
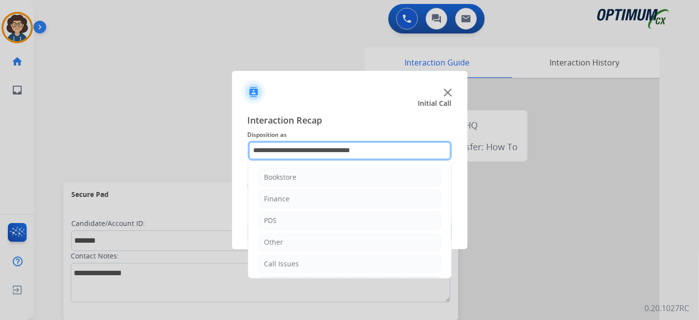
click at [404, 158] on input "**********" at bounding box center [350, 151] width 204 height 20
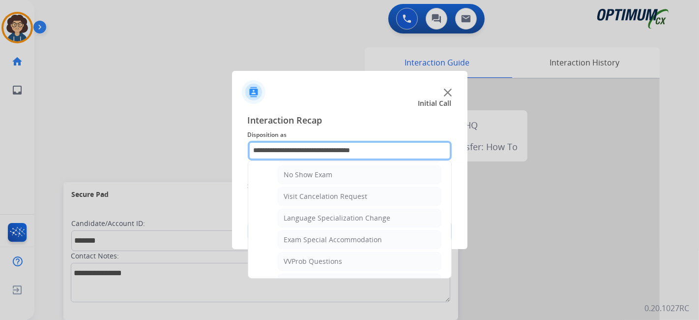
scroll to position [447, 0]
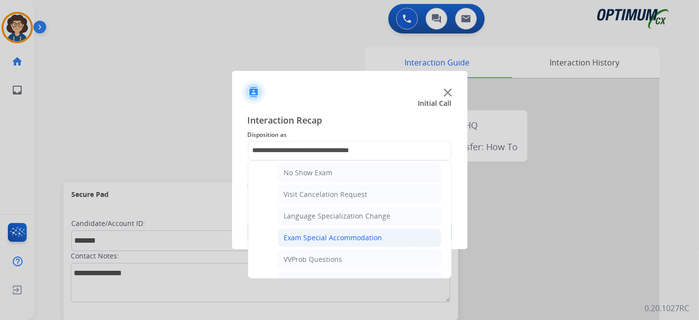
click at [394, 233] on li "Exam Special Accommodation" at bounding box center [360, 237] width 164 height 19
type input "**********"
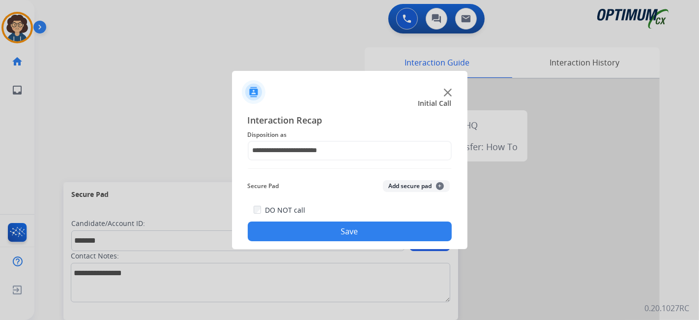
click at [419, 190] on button "Add secure pad +" at bounding box center [416, 186] width 67 height 12
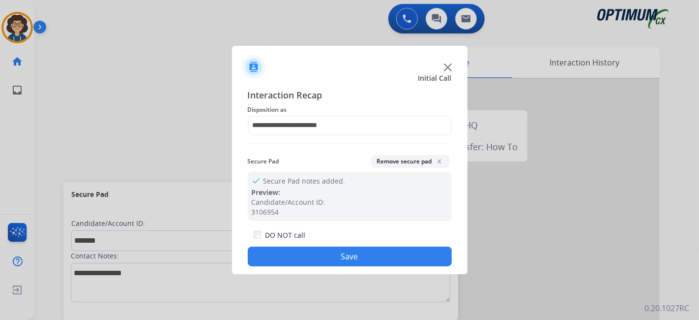
click at [365, 270] on div "**********" at bounding box center [349, 177] width 235 height 194
drag, startPoint x: 362, startPoint y: 259, endPoint x: 353, endPoint y: 259, distance: 8.9
click at [360, 259] on button "Save" at bounding box center [350, 256] width 204 height 20
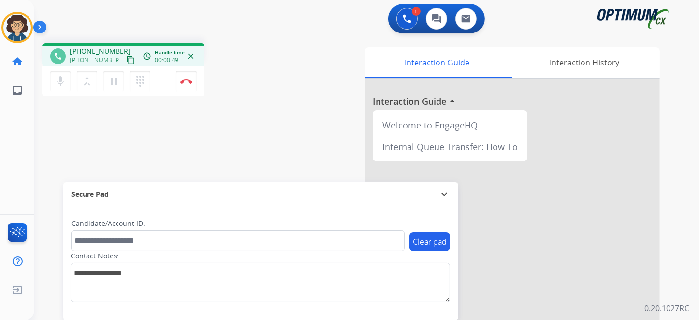
click at [126, 58] on mat-icon "content_copy" at bounding box center [130, 60] width 9 height 9
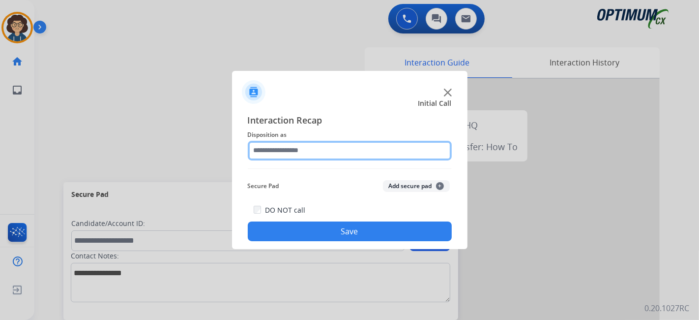
click at [345, 152] on input "text" at bounding box center [350, 151] width 204 height 20
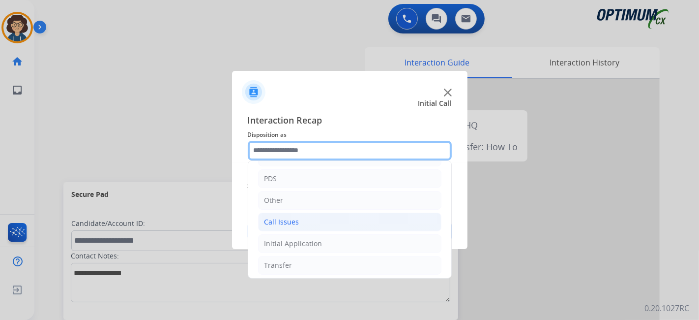
scroll to position [64, 0]
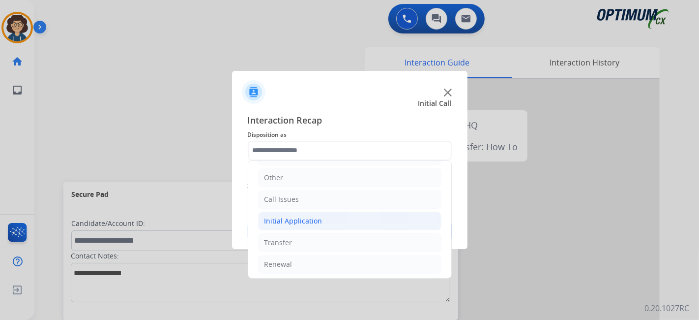
click at [319, 220] on div "Initial Application" at bounding box center [293, 221] width 58 height 10
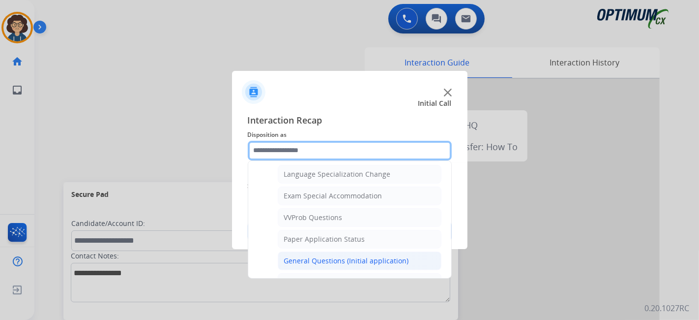
scroll to position [493, 0]
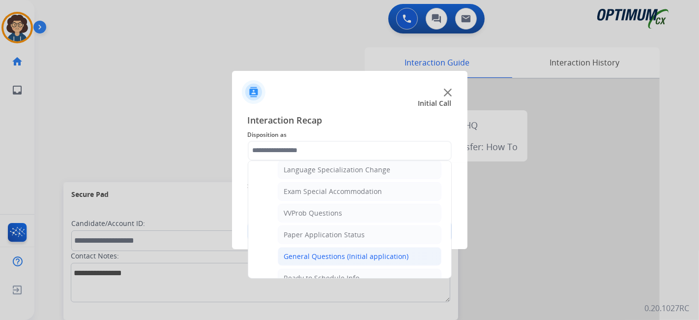
click at [349, 251] on div "General Questions (Initial application)" at bounding box center [346, 256] width 125 height 10
type input "**********"
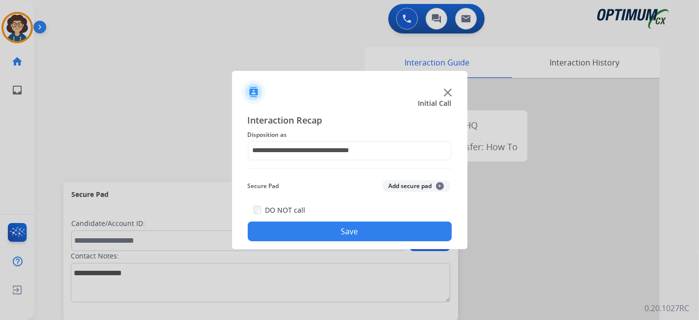
click at [386, 230] on button "Save" at bounding box center [350, 231] width 204 height 20
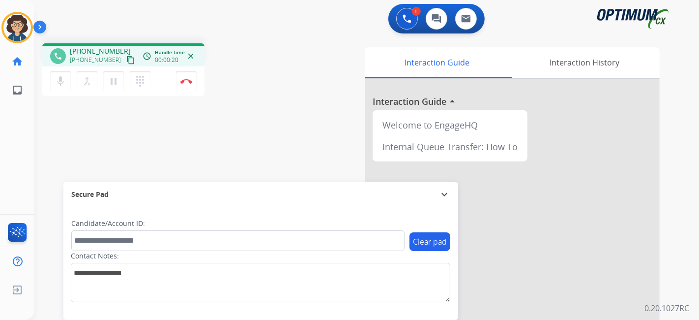
click at [126, 58] on mat-icon "content_copy" at bounding box center [130, 60] width 9 height 9
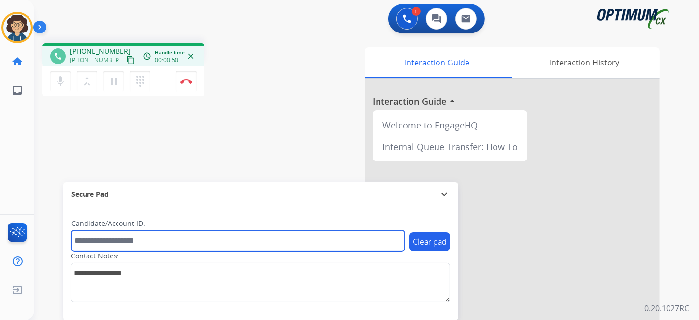
click at [145, 242] on input "text" at bounding box center [237, 240] width 333 height 21
paste input "*******"
type input "*******"
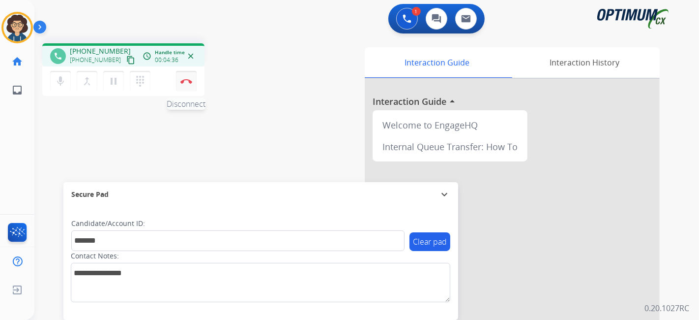
click at [192, 84] on button "Disconnect" at bounding box center [186, 81] width 21 height 21
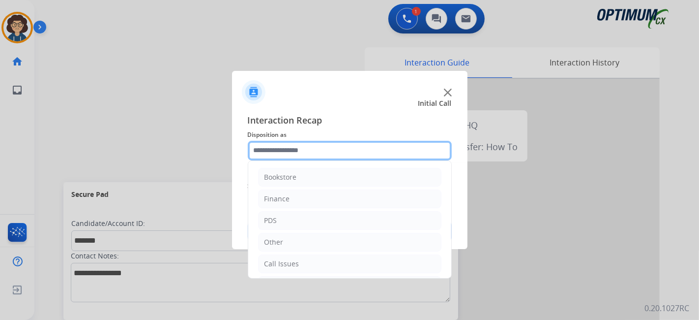
click at [331, 156] on input "text" at bounding box center [350, 151] width 204 height 20
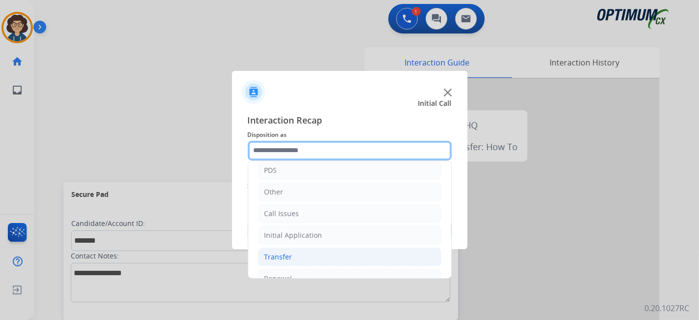
scroll to position [64, 0]
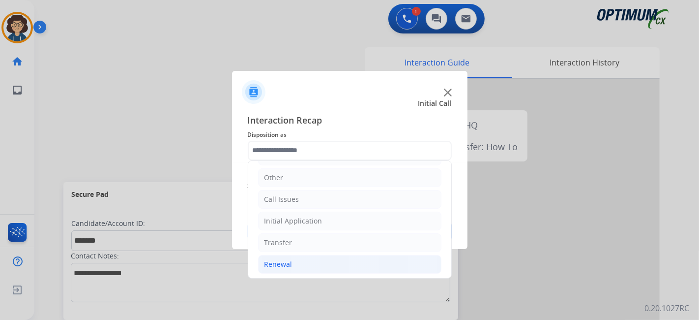
drag, startPoint x: 352, startPoint y: 271, endPoint x: 351, endPoint y: 266, distance: 5.0
click at [351, 271] on ul "Bookstore Finance PDS Other Call Issues Initial Application Transfer Renewal" at bounding box center [349, 188] width 203 height 184
click at [350, 257] on li "Renewal" at bounding box center [349, 264] width 183 height 19
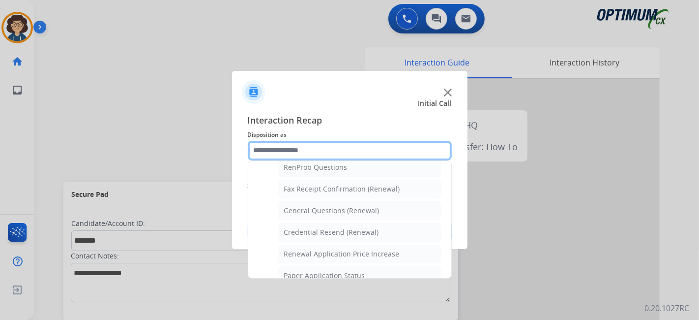
scroll to position [245, 0]
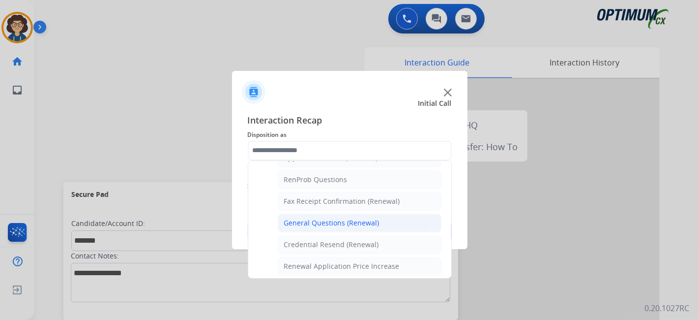
click at [401, 221] on li "General Questions (Renewal)" at bounding box center [360, 222] width 164 height 19
type input "**********"
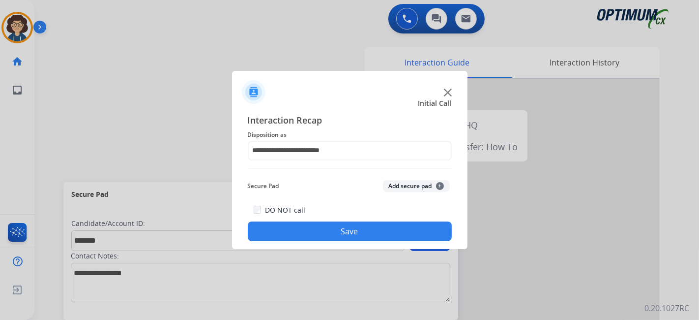
click at [407, 186] on button "Add secure pad +" at bounding box center [416, 186] width 67 height 12
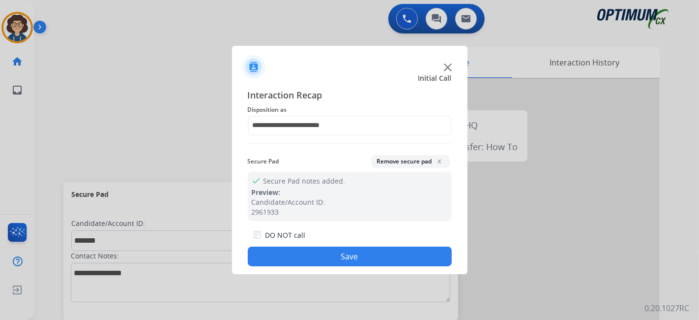
drag, startPoint x: 361, startPoint y: 264, endPoint x: 291, endPoint y: 128, distance: 153.0
click at [359, 260] on button "Save" at bounding box center [350, 256] width 204 height 20
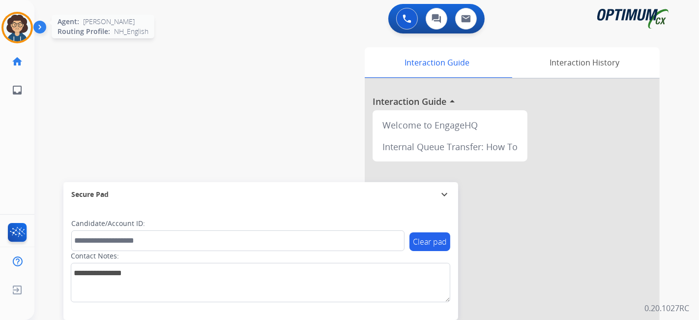
click at [11, 19] on img at bounding box center [17, 28] width 28 height 28
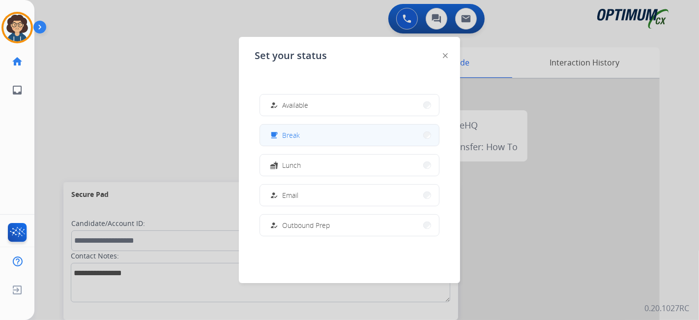
click at [366, 139] on button "free_breakfast Break" at bounding box center [349, 134] width 179 height 21
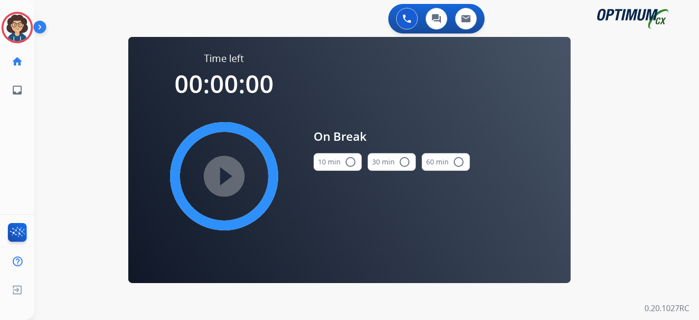
drag, startPoint x: 338, startPoint y: 160, endPoint x: 322, endPoint y: 164, distance: 16.6
click at [338, 161] on button "10 min radio_button_unchecked" at bounding box center [338, 162] width 48 height 18
click at [224, 170] on mat-icon "play_circle_filled" at bounding box center [224, 176] width 12 height 12
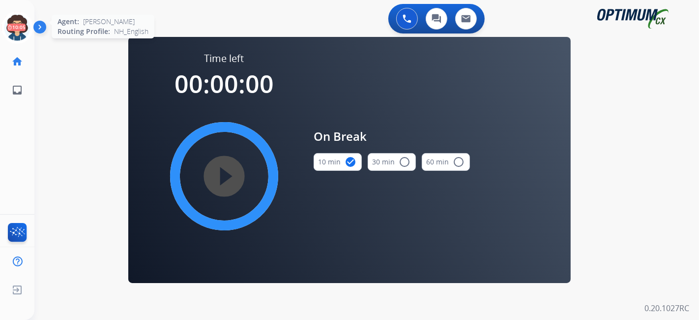
click at [21, 31] on icon at bounding box center [17, 28] width 32 height 32
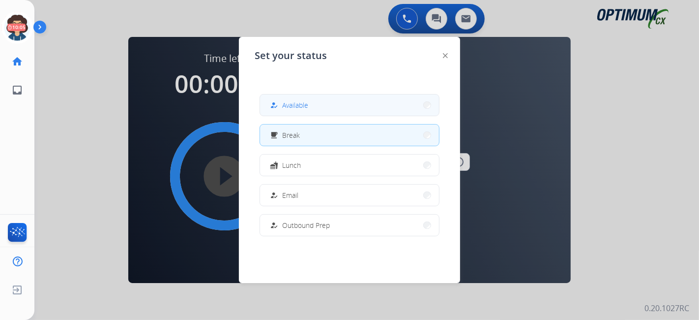
click at [338, 102] on button "how_to_reg Available" at bounding box center [349, 104] width 179 height 21
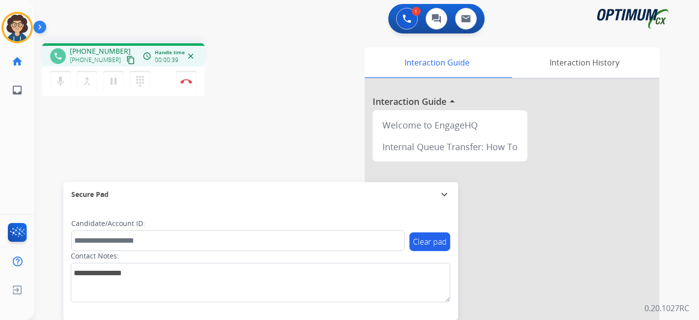
click at [126, 61] on div "phone [PHONE_NUMBER] [PHONE_NUMBER] content_copy access_time Call metrics Queue…" at bounding box center [123, 54] width 162 height 23
click at [126, 60] on mat-icon "content_copy" at bounding box center [130, 60] width 9 height 9
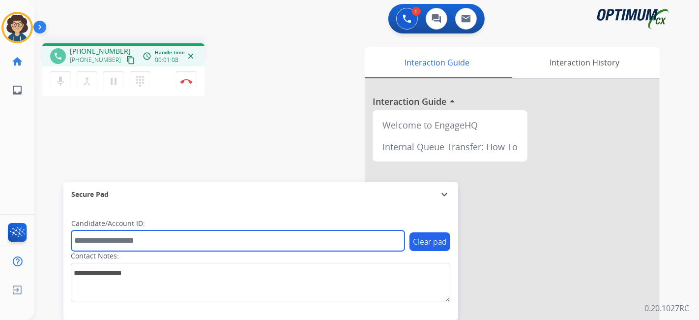
click at [131, 236] on input "text" at bounding box center [237, 240] width 333 height 21
paste input "*******"
type input "*******"
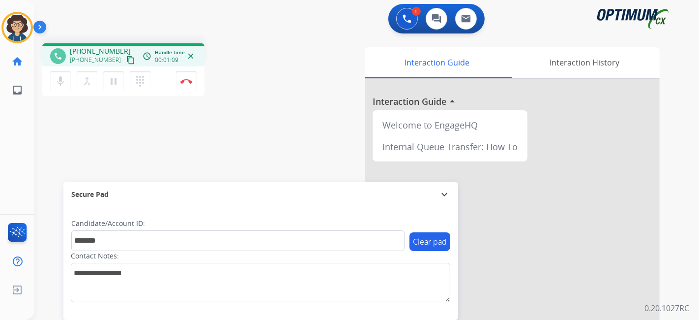
click at [224, 131] on div "phone [PHONE_NUMBER] [PHONE_NUMBER] content_copy access_time Call metrics Queue…" at bounding box center [354, 240] width 641 height 410
click at [191, 85] on button "Disconnect" at bounding box center [186, 81] width 21 height 21
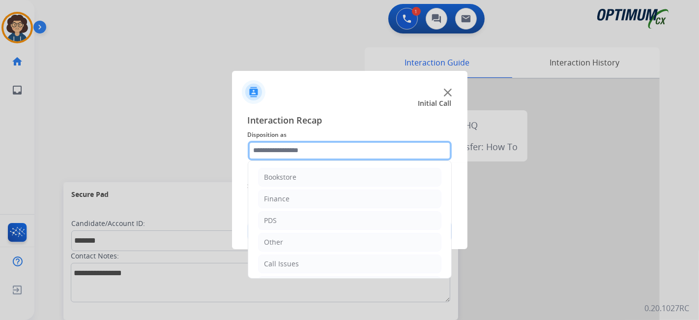
click at [343, 152] on input "text" at bounding box center [350, 151] width 204 height 20
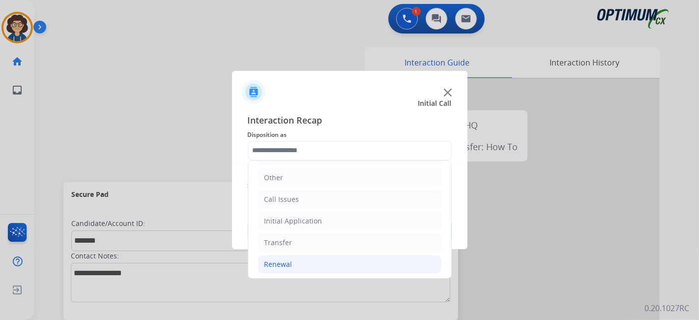
click at [352, 261] on li "Renewal" at bounding box center [349, 264] width 183 height 19
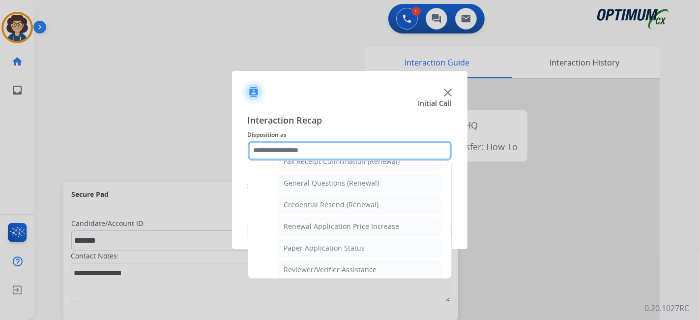
scroll to position [277, 0]
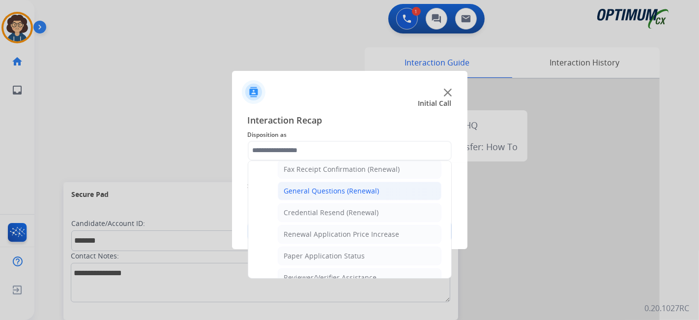
click at [366, 186] on div "General Questions (Renewal)" at bounding box center [331, 191] width 95 height 10
type input "**********"
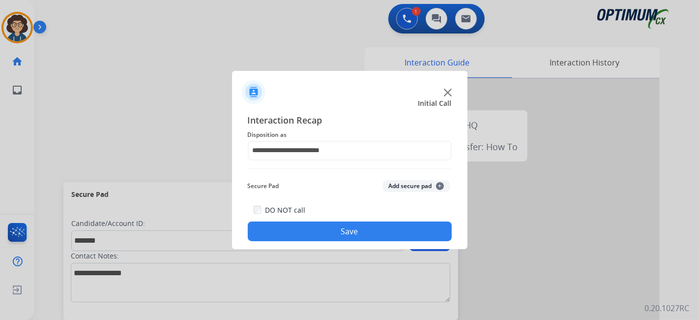
click at [398, 187] on button "Add secure pad +" at bounding box center [416, 186] width 67 height 12
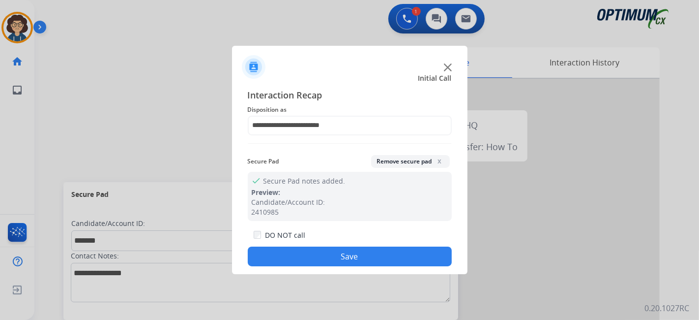
drag, startPoint x: 380, startPoint y: 249, endPoint x: 264, endPoint y: 5, distance: 270.7
click at [380, 250] on button "Save" at bounding box center [350, 256] width 204 height 20
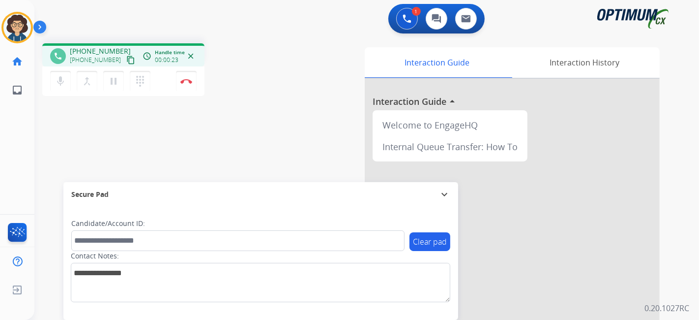
click at [126, 57] on mat-icon "content_copy" at bounding box center [130, 60] width 9 height 9
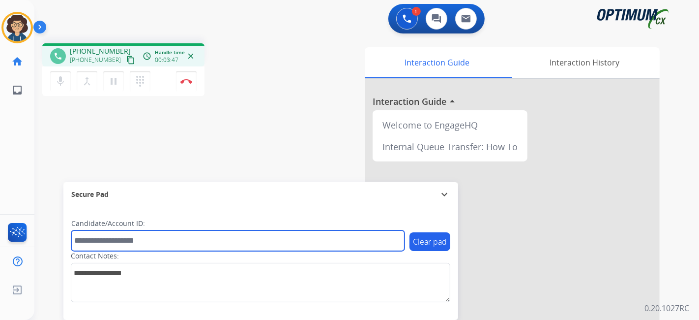
click at [147, 240] on input "text" at bounding box center [237, 240] width 333 height 21
paste input "*******"
type input "*******"
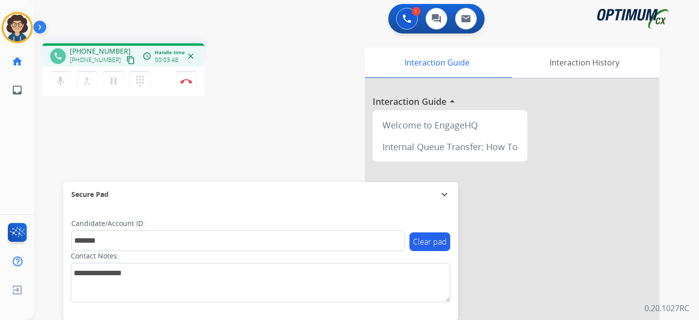
click at [206, 143] on div "phone [PHONE_NUMBER] [PHONE_NUMBER] content_copy access_time Call metrics Queue…" at bounding box center [354, 240] width 641 height 410
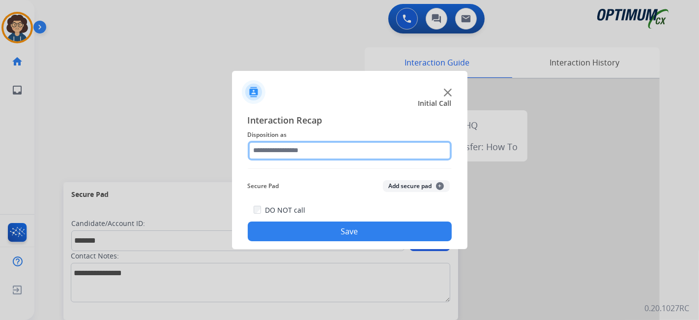
click at [324, 144] on input "text" at bounding box center [350, 151] width 204 height 20
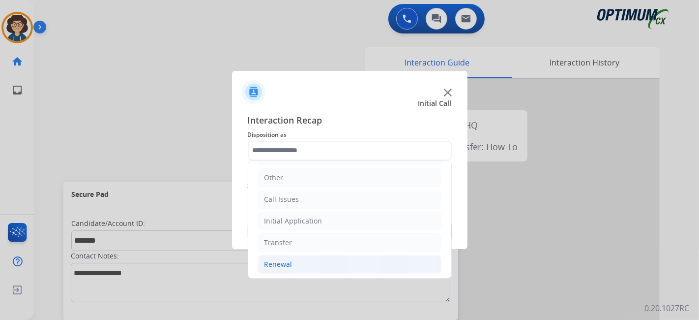
click at [334, 255] on li "Renewal" at bounding box center [349, 264] width 183 height 19
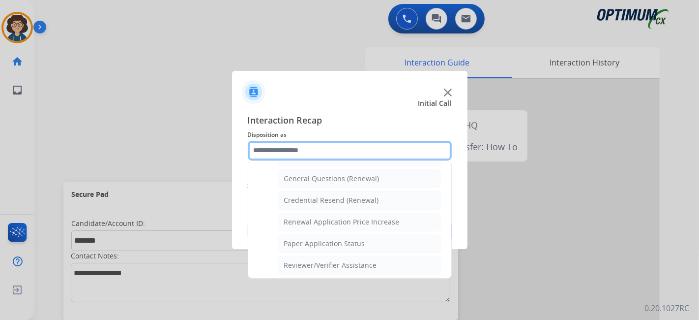
scroll to position [285, 0]
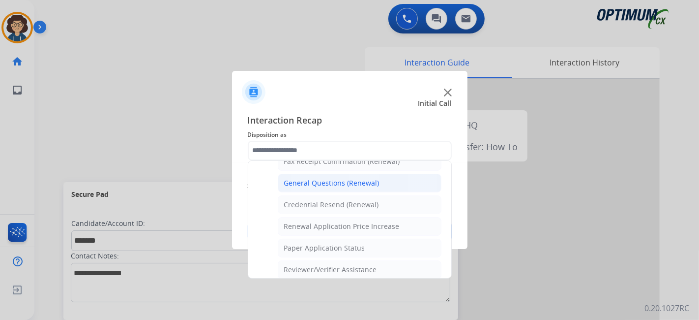
drag, startPoint x: 364, startPoint y: 182, endPoint x: 386, endPoint y: 187, distance: 22.8
click at [364, 181] on div "General Questions (Renewal)" at bounding box center [331, 183] width 95 height 10
type input "**********"
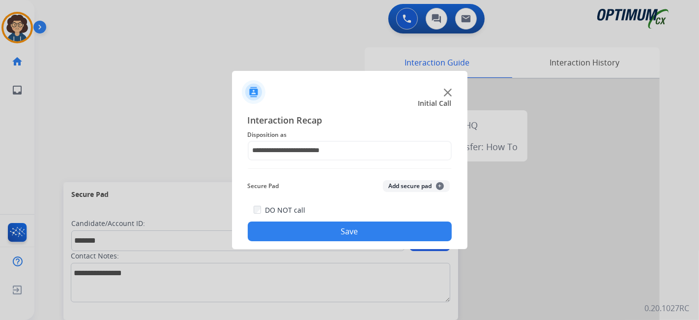
click at [406, 188] on button "Add secure pad +" at bounding box center [416, 186] width 67 height 12
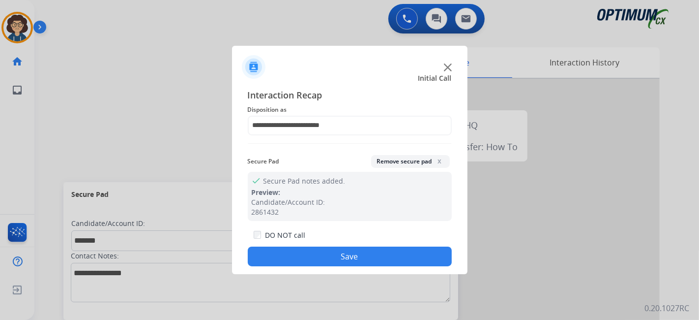
drag, startPoint x: 355, startPoint y: 255, endPoint x: 268, endPoint y: 19, distance: 251.5
click at [354, 253] on button "Save" at bounding box center [350, 256] width 204 height 20
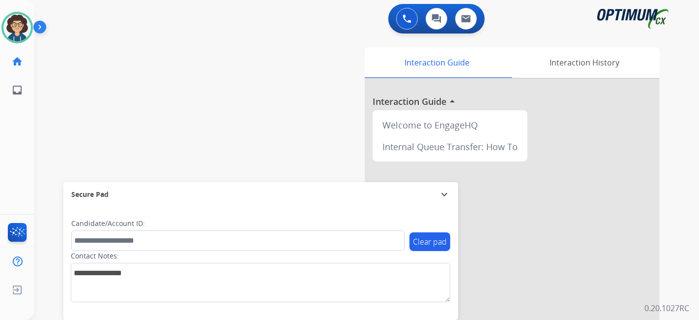
click at [259, 69] on div "swap_horiz Break voice bridge close_fullscreen Connect 3-Way Call merge_type Se…" at bounding box center [354, 240] width 641 height 410
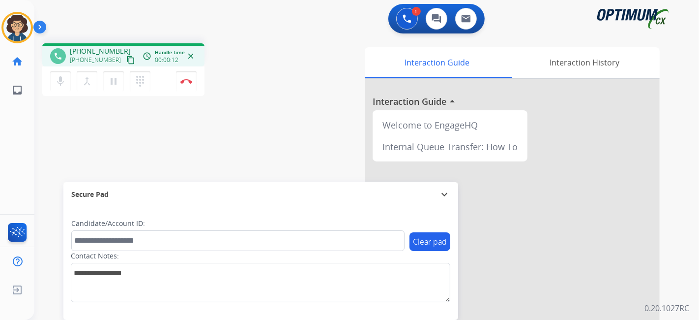
click at [126, 56] on mat-icon "content_copy" at bounding box center [130, 60] width 9 height 9
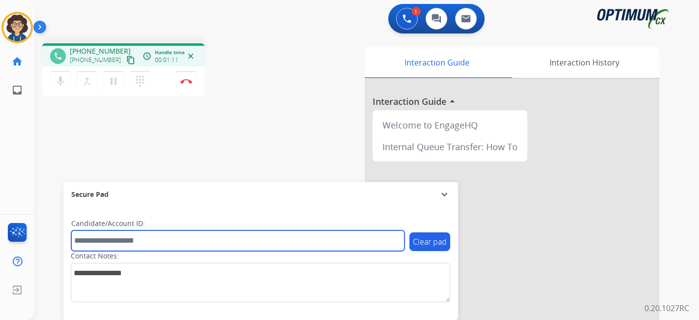
click at [190, 246] on input "text" at bounding box center [237, 240] width 333 height 21
paste input "*******"
type input "*******"
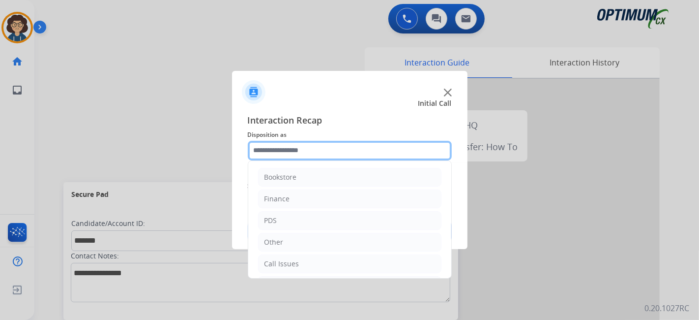
click at [335, 150] on input "text" at bounding box center [350, 151] width 204 height 20
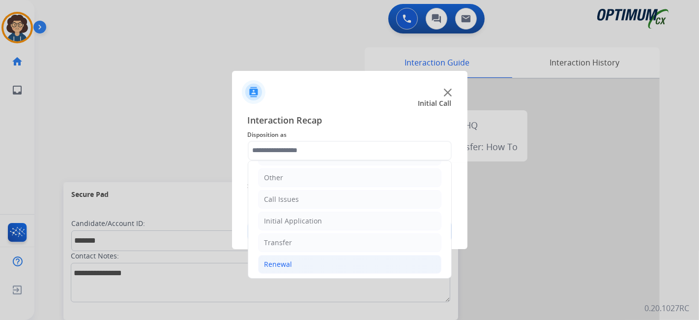
click at [358, 264] on li "Renewal" at bounding box center [349, 264] width 183 height 19
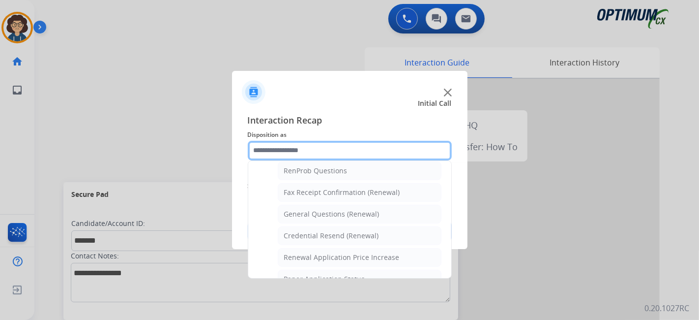
scroll to position [268, 0]
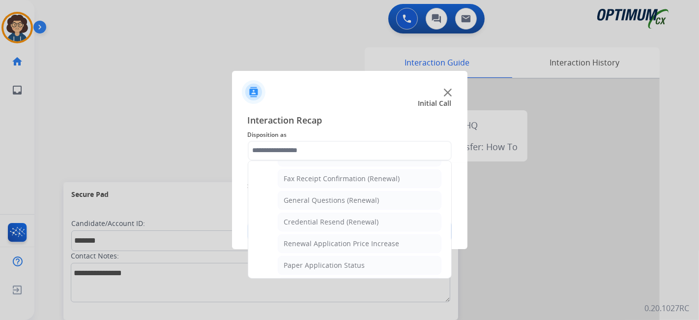
click at [389, 207] on ul "Names Change Questions/Assistance (Renewal) Extend Deadline (Renewal) Applicati…" at bounding box center [349, 228] width 183 height 310
click at [386, 197] on li "General Questions (Renewal)" at bounding box center [360, 200] width 164 height 19
type input "**********"
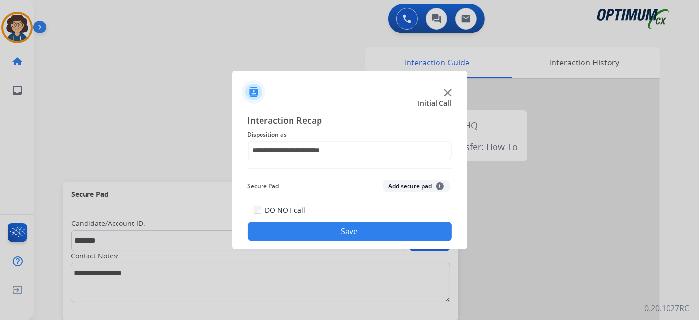
click at [416, 187] on button "Add secure pad +" at bounding box center [416, 186] width 67 height 12
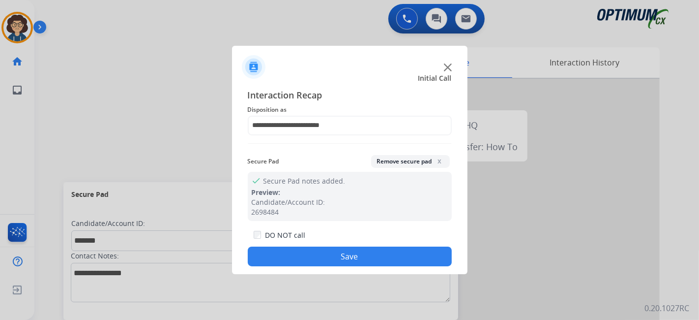
drag, startPoint x: 376, startPoint y: 252, endPoint x: 319, endPoint y: 128, distance: 136.4
click at [374, 249] on button "Save" at bounding box center [350, 256] width 204 height 20
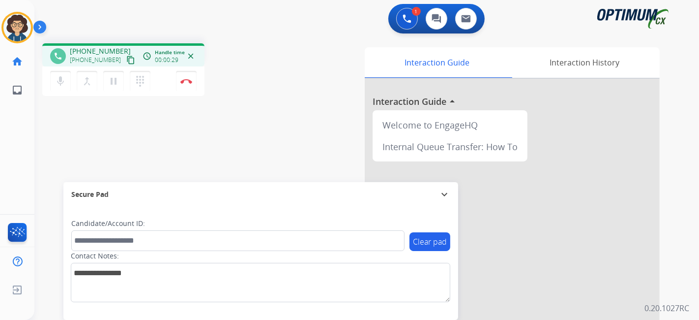
click at [126, 62] on mat-icon "content_copy" at bounding box center [130, 60] width 9 height 9
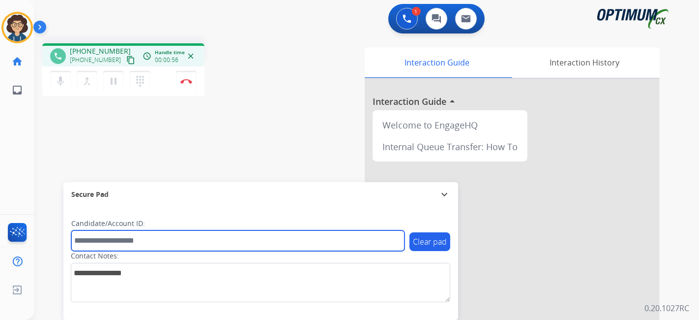
click at [152, 245] on input "text" at bounding box center [237, 240] width 333 height 21
paste input "*******"
type input "*******"
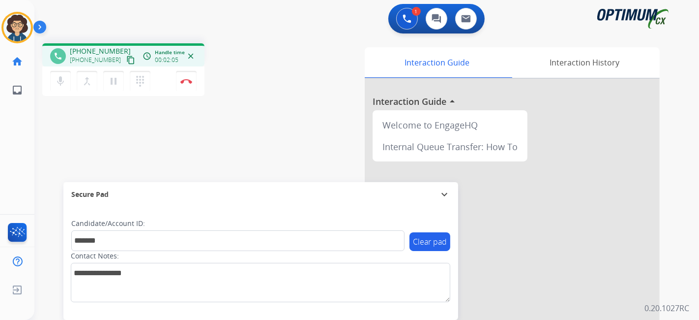
click at [217, 118] on div "phone [PHONE_NUMBER] [PHONE_NUMBER] content_copy access_time Call metrics Queue…" at bounding box center [354, 240] width 641 height 410
click at [274, 114] on div "phone [PHONE_NUMBER] [PHONE_NUMBER] content_copy access_time Call metrics Queue…" at bounding box center [354, 240] width 641 height 410
click at [181, 85] on button "Disconnect" at bounding box center [186, 81] width 21 height 21
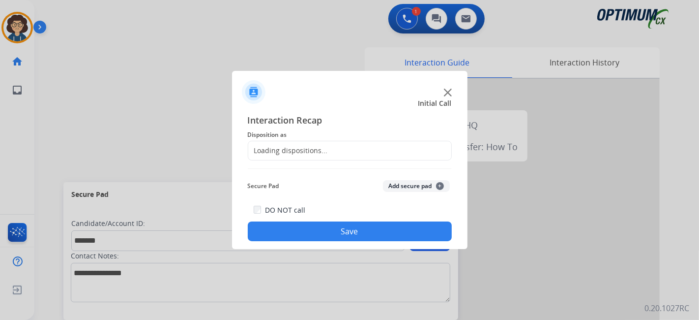
click at [319, 147] on div "Loading dispositions..." at bounding box center [288, 150] width 80 height 10
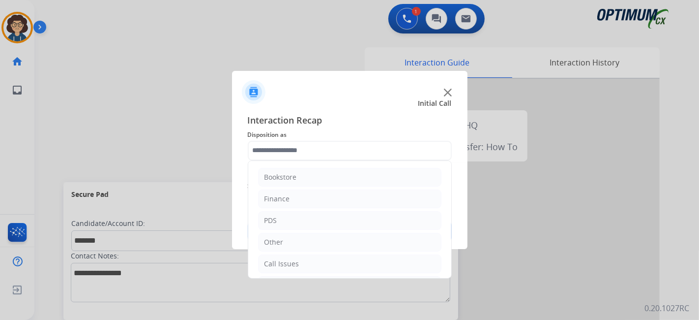
click at [320, 147] on input "text" at bounding box center [350, 151] width 204 height 20
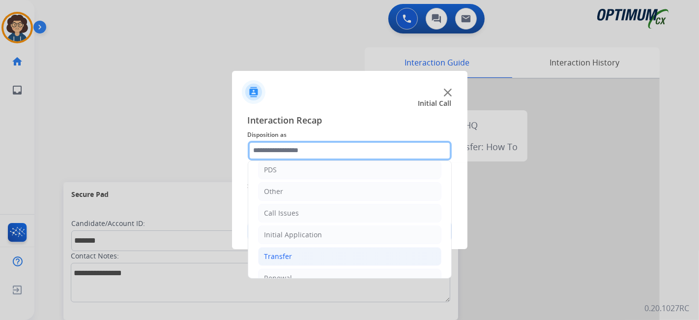
scroll to position [64, 0]
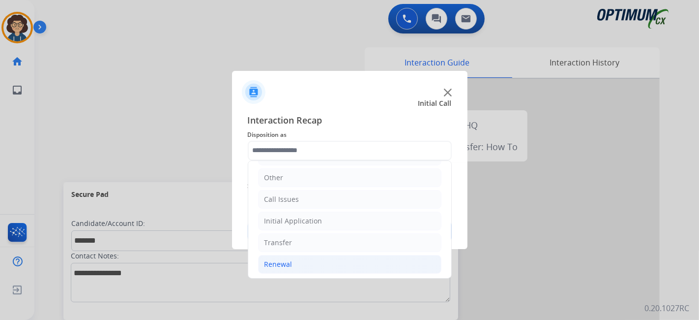
click at [334, 266] on li "Renewal" at bounding box center [349, 264] width 183 height 19
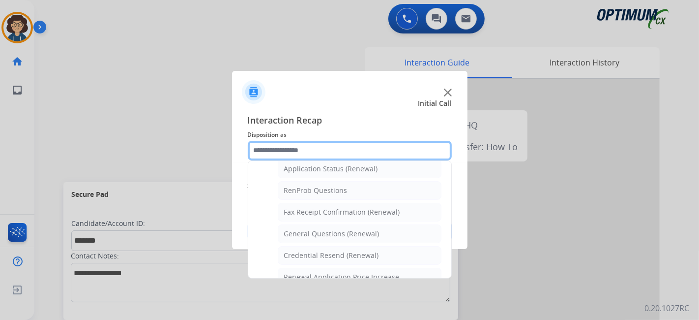
scroll to position [247, 0]
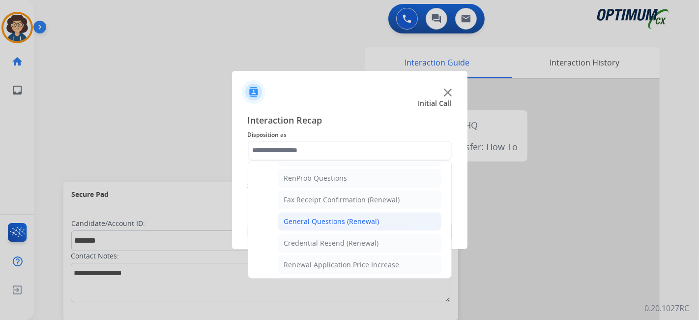
click at [388, 217] on li "General Questions (Renewal)" at bounding box center [360, 221] width 164 height 19
type input "**********"
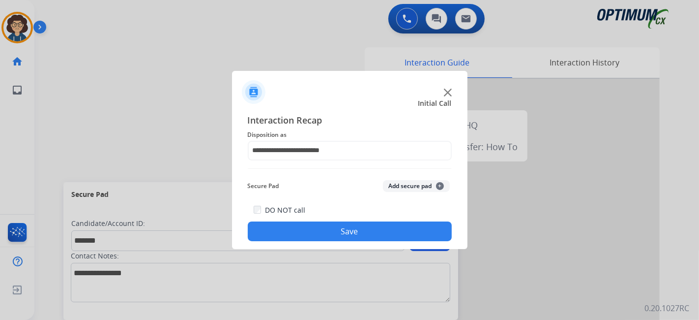
click at [418, 187] on button "Add secure pad +" at bounding box center [416, 186] width 67 height 12
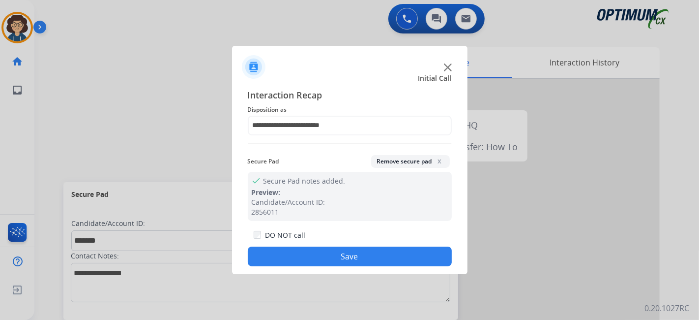
click at [361, 246] on div "DO NOT call Save" at bounding box center [350, 247] width 204 height 37
click at [359, 259] on button "Save" at bounding box center [350, 256] width 204 height 20
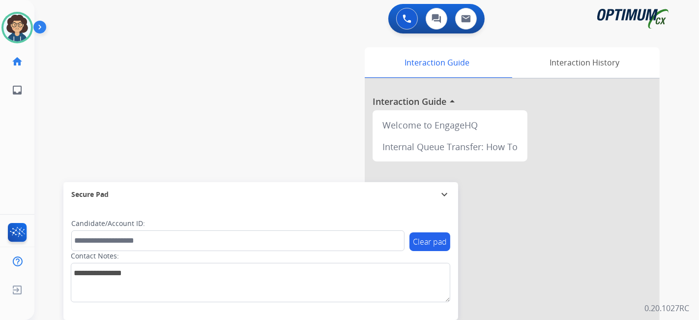
click at [276, 106] on div "swap_horiz Break voice bridge close_fullscreen Connect 3-Way Call merge_type Se…" at bounding box center [354, 240] width 641 height 410
click at [698, 123] on div "0 Voice Interactions 0 Chat Interactions 0 Email Interactions swap_horiz Break …" at bounding box center [366, 160] width 665 height 320
click at [17, 28] on img at bounding box center [17, 28] width 28 height 28
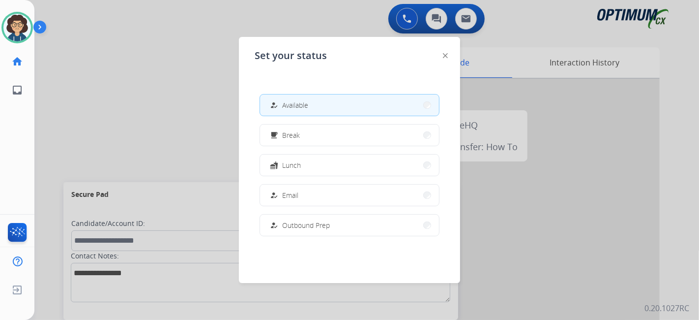
scroll to position [245, 0]
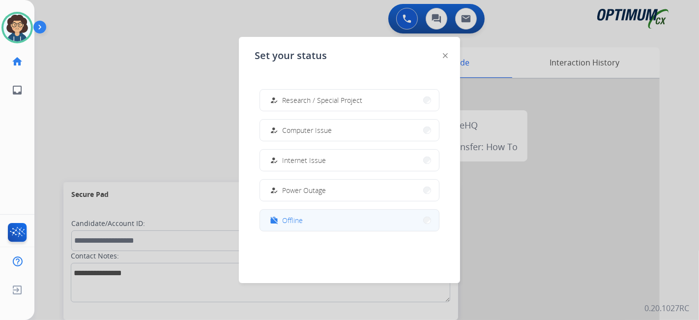
click at [323, 225] on button "work_off Offline" at bounding box center [349, 219] width 179 height 21
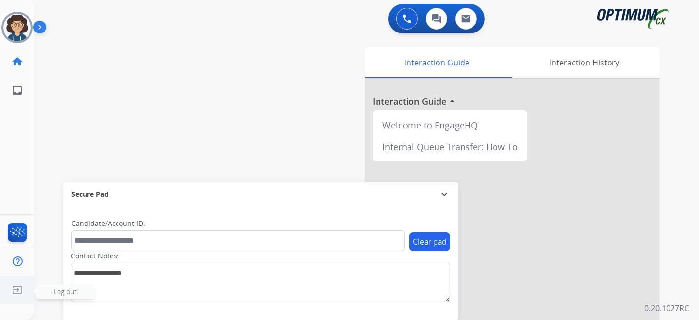
click at [14, 293] on img at bounding box center [17, 289] width 18 height 19
